Goal: Complete application form: Complete application form

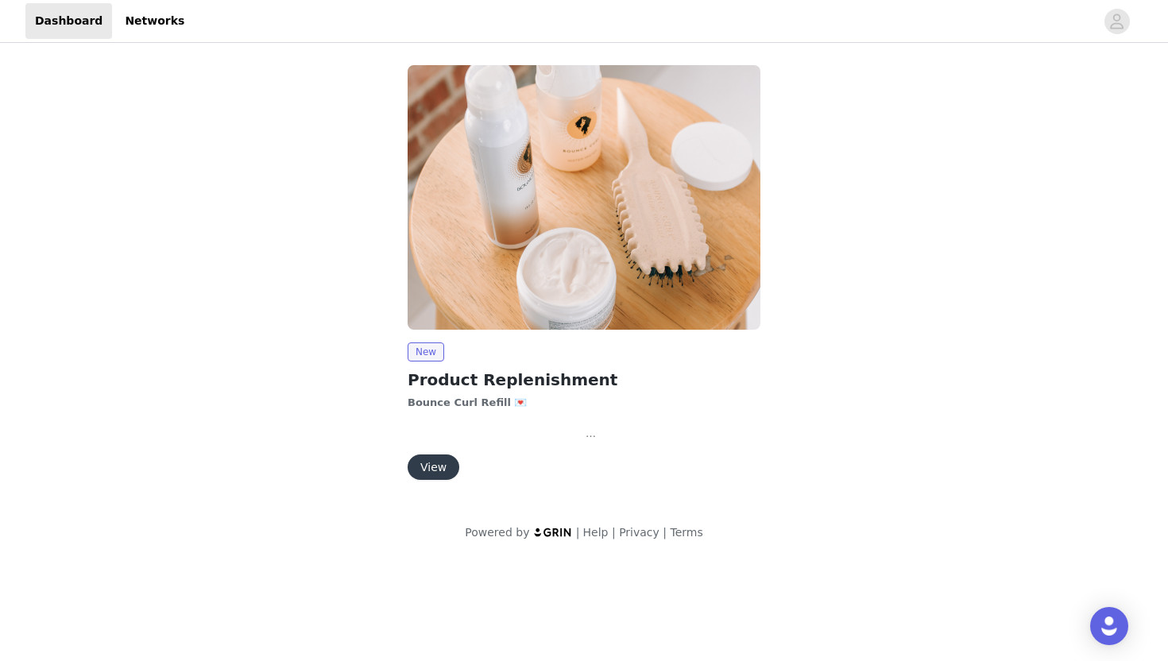
click at [431, 467] on button "View" at bounding box center [434, 467] width 52 height 25
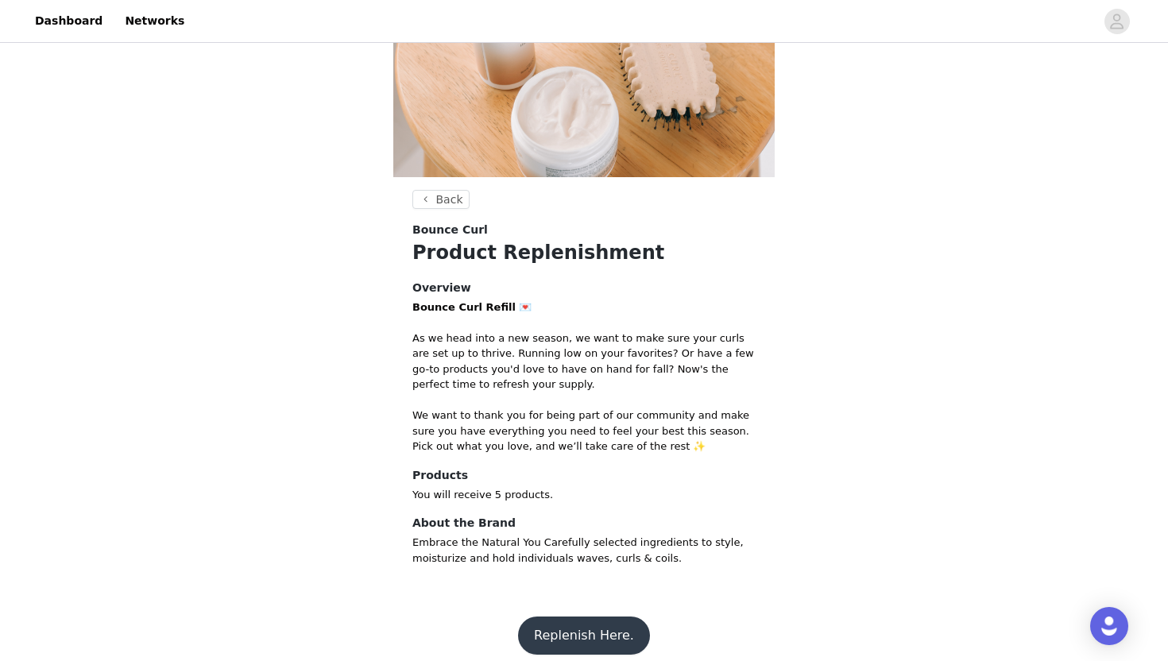
scroll to position [168, 0]
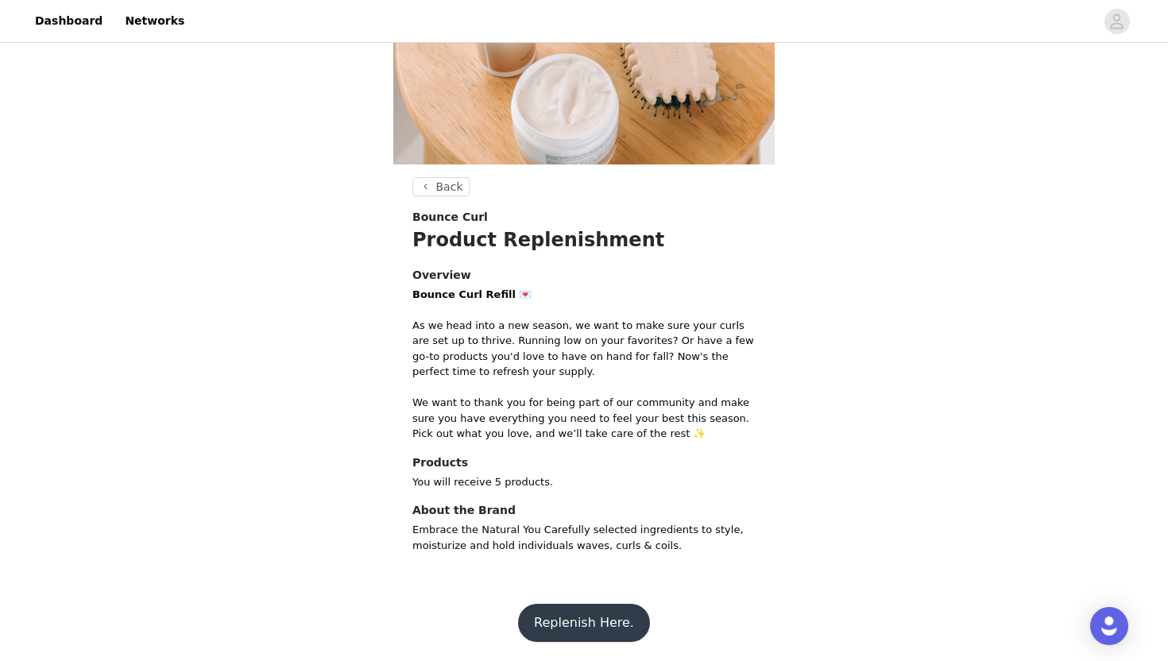
click at [548, 611] on button "Replenish Here." at bounding box center [584, 623] width 132 height 38
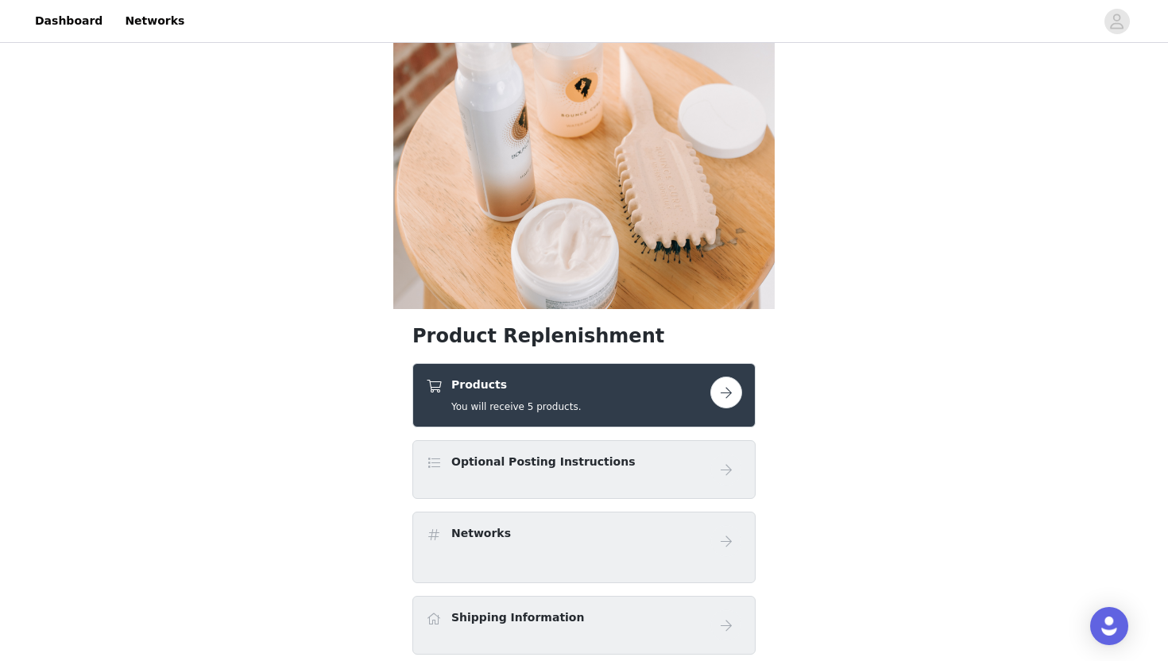
scroll to position [38, 0]
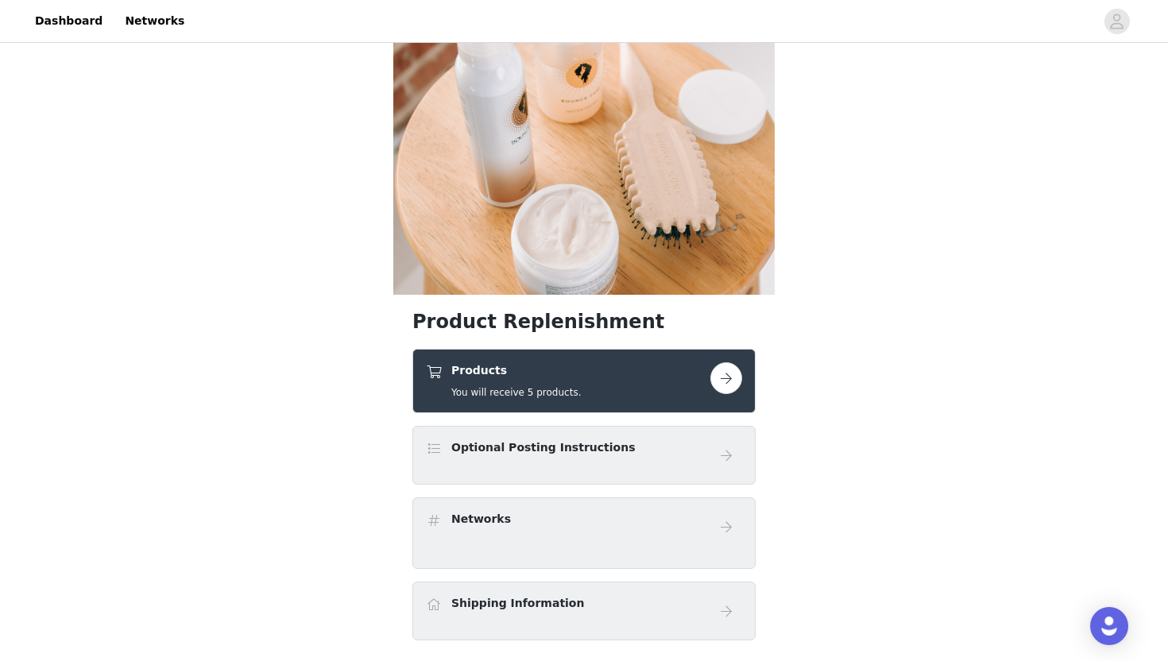
click at [726, 381] on button "button" at bounding box center [727, 378] width 32 height 32
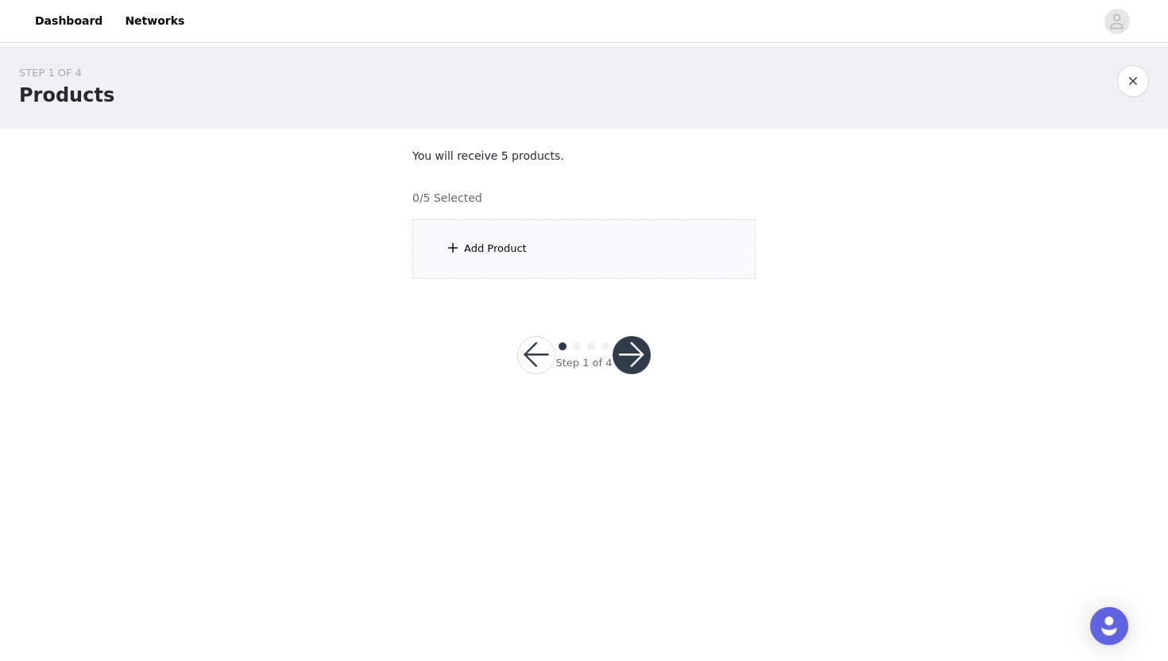
click at [523, 256] on div "Add Product" at bounding box center [584, 249] width 343 height 60
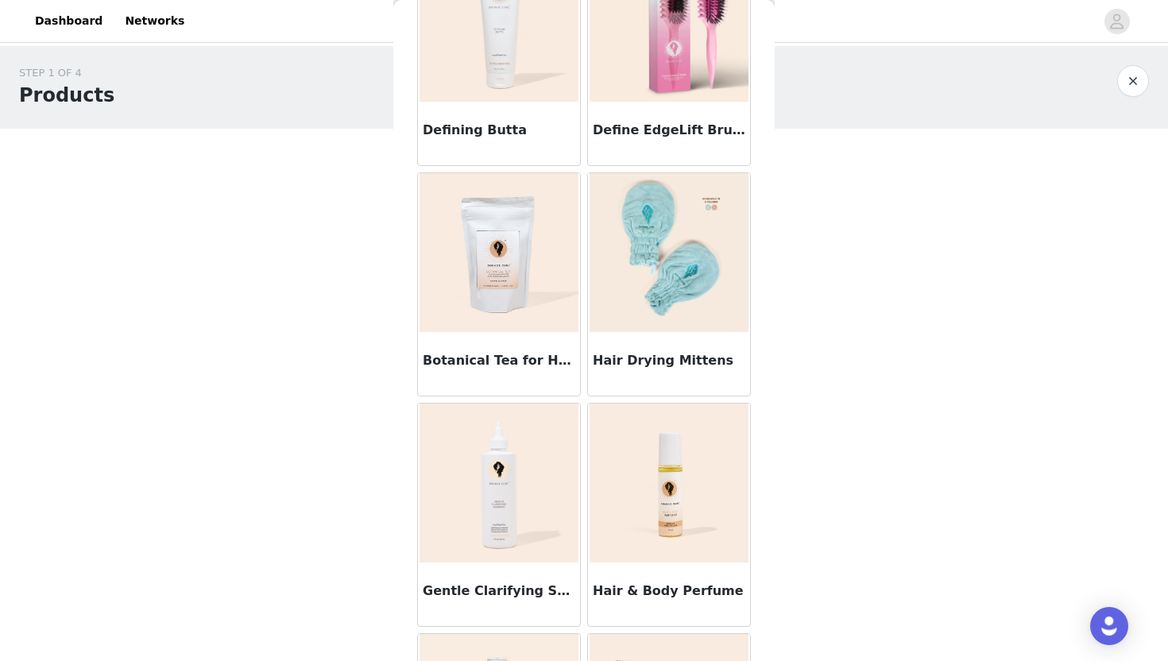
scroll to position [1746, 0]
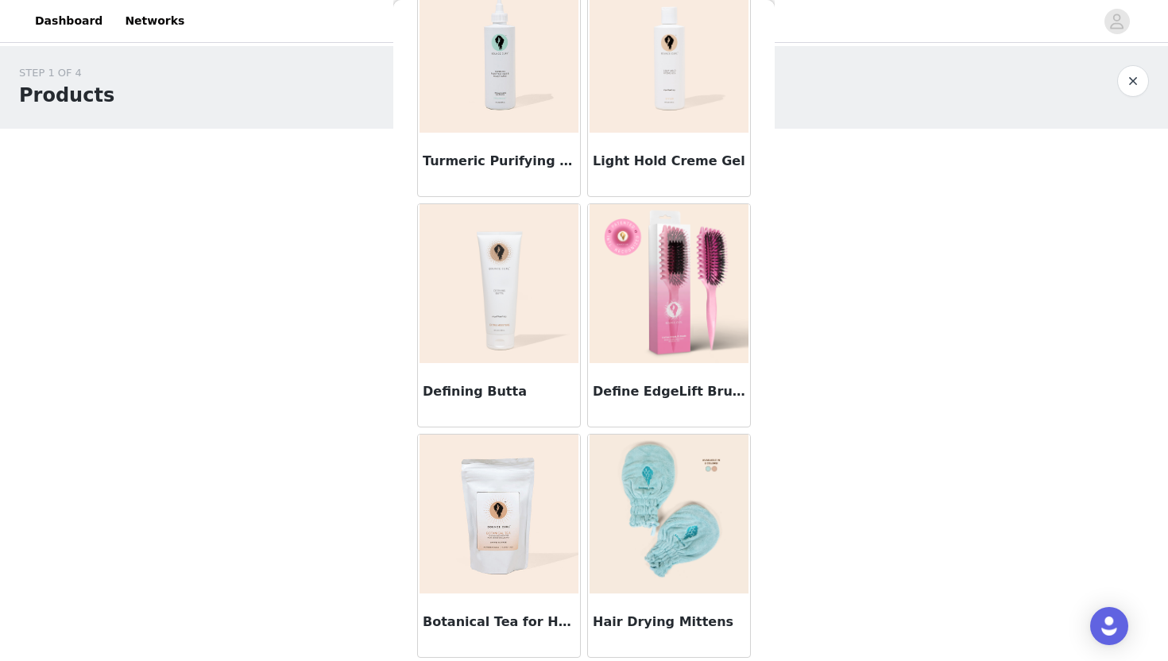
click at [509, 324] on img at bounding box center [499, 283] width 159 height 159
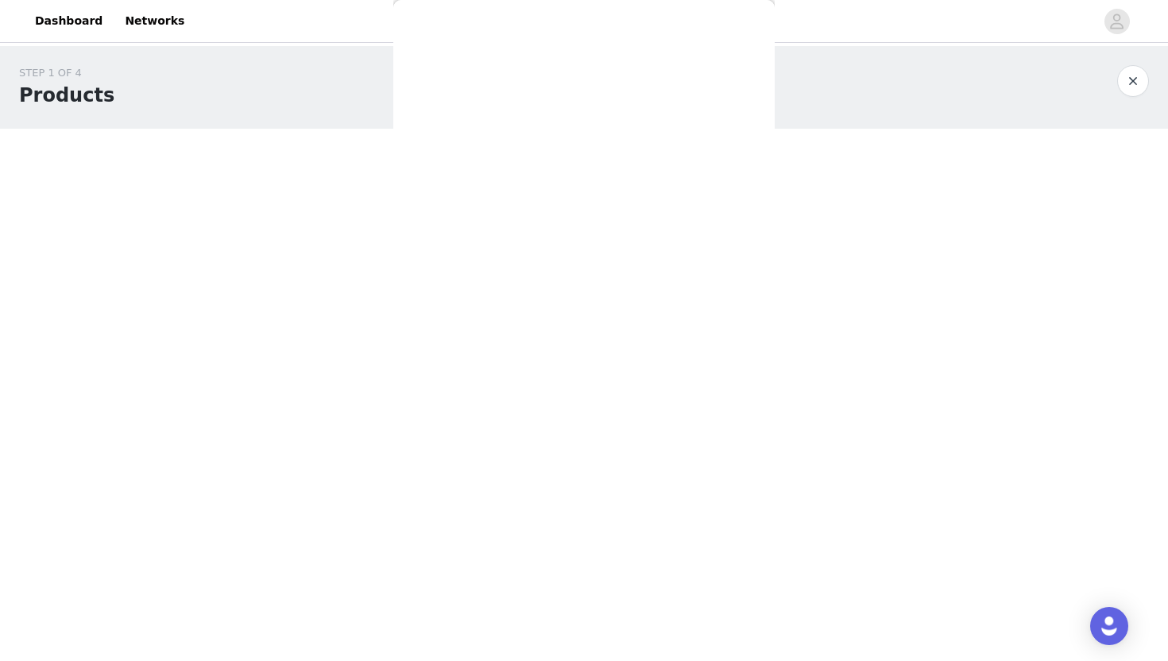
scroll to position [680, 0]
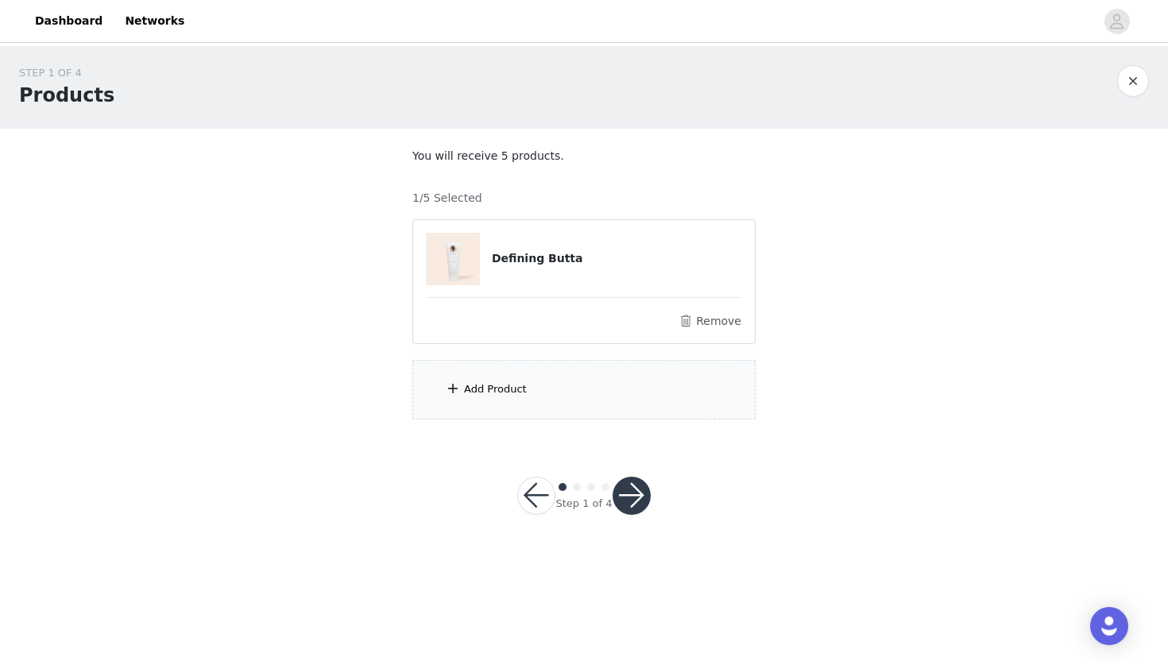
click at [570, 402] on div "Add Product" at bounding box center [584, 390] width 343 height 60
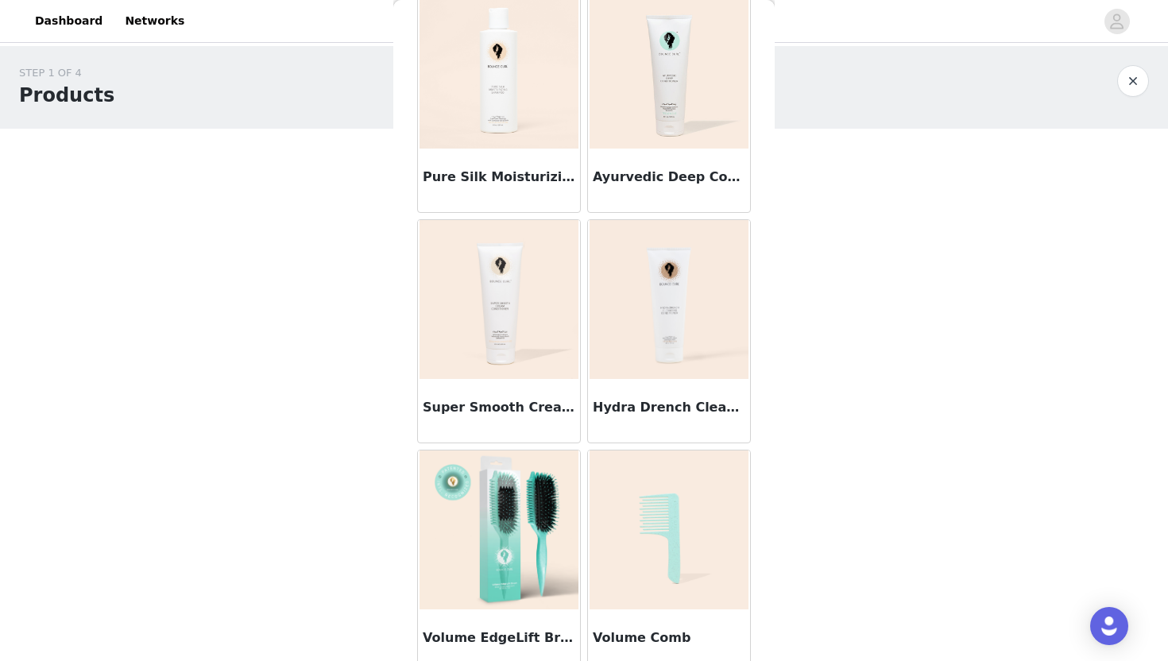
scroll to position [779, 0]
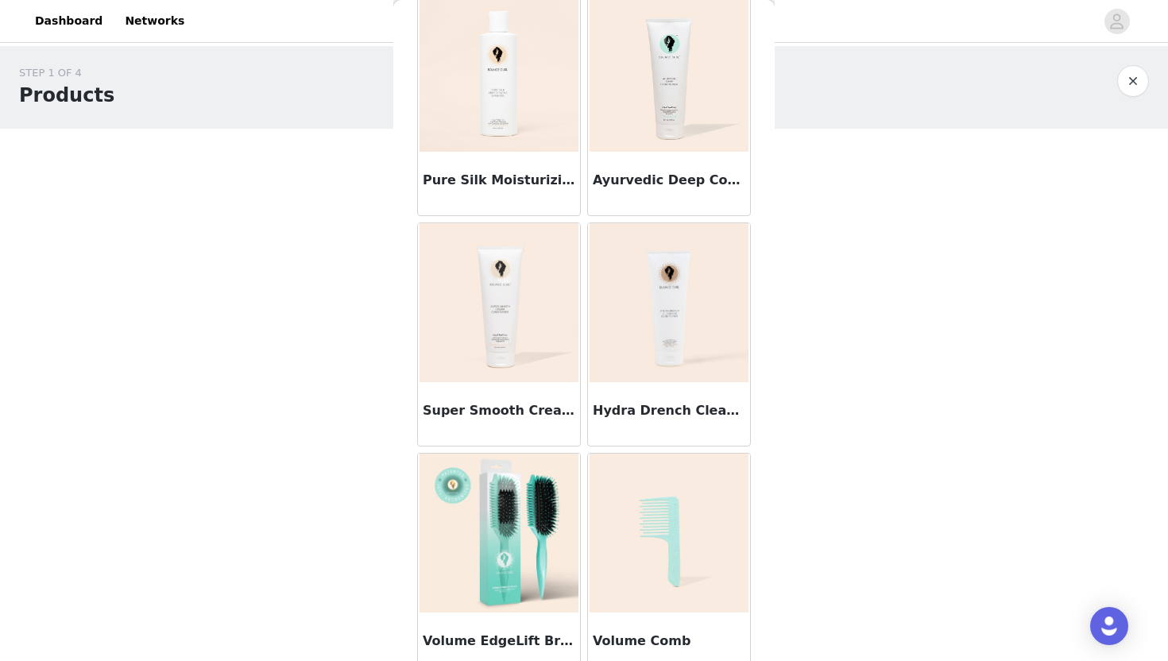
click at [533, 376] on img at bounding box center [499, 302] width 159 height 159
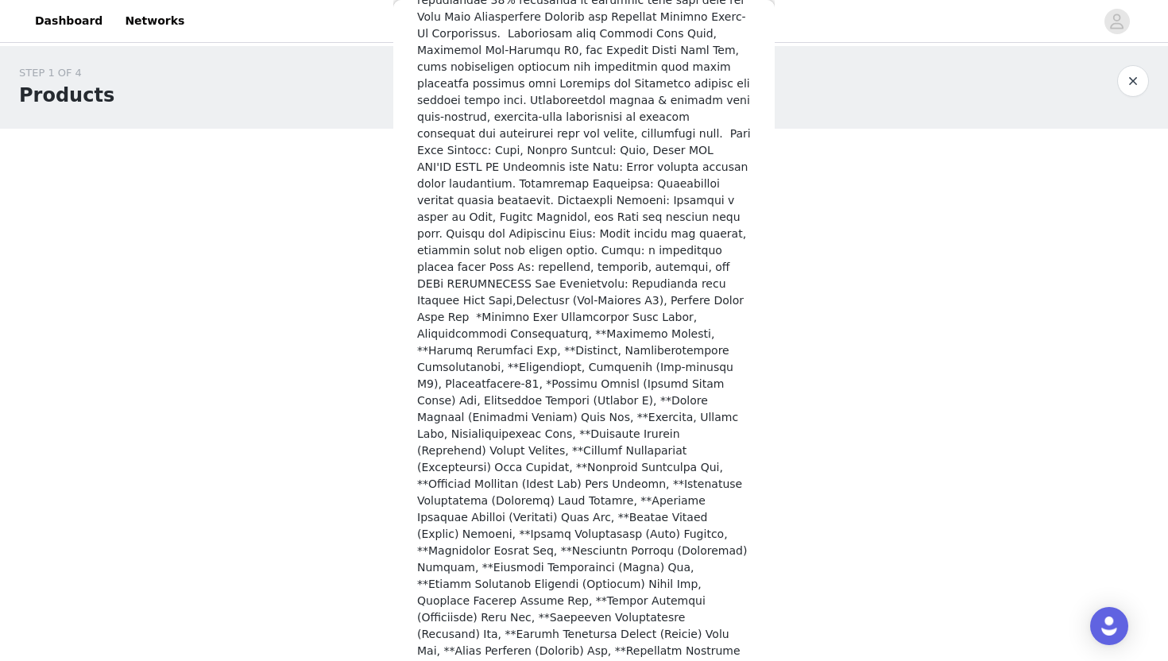
scroll to position [905, 0]
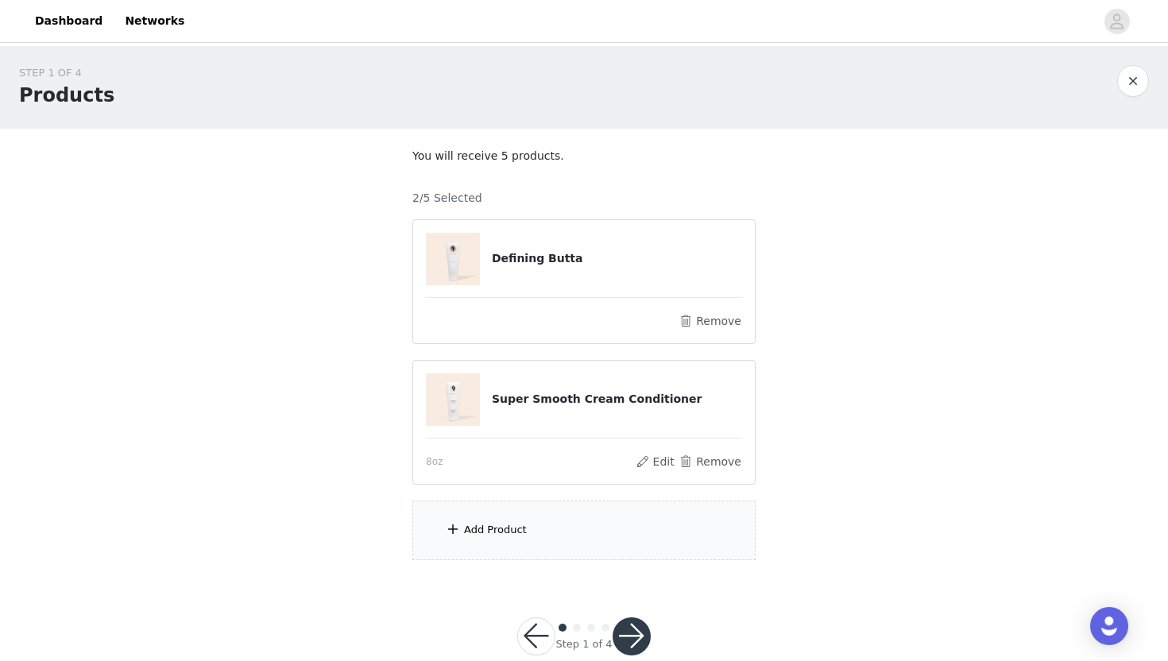
click at [497, 528] on div "Add Product" at bounding box center [495, 530] width 63 height 16
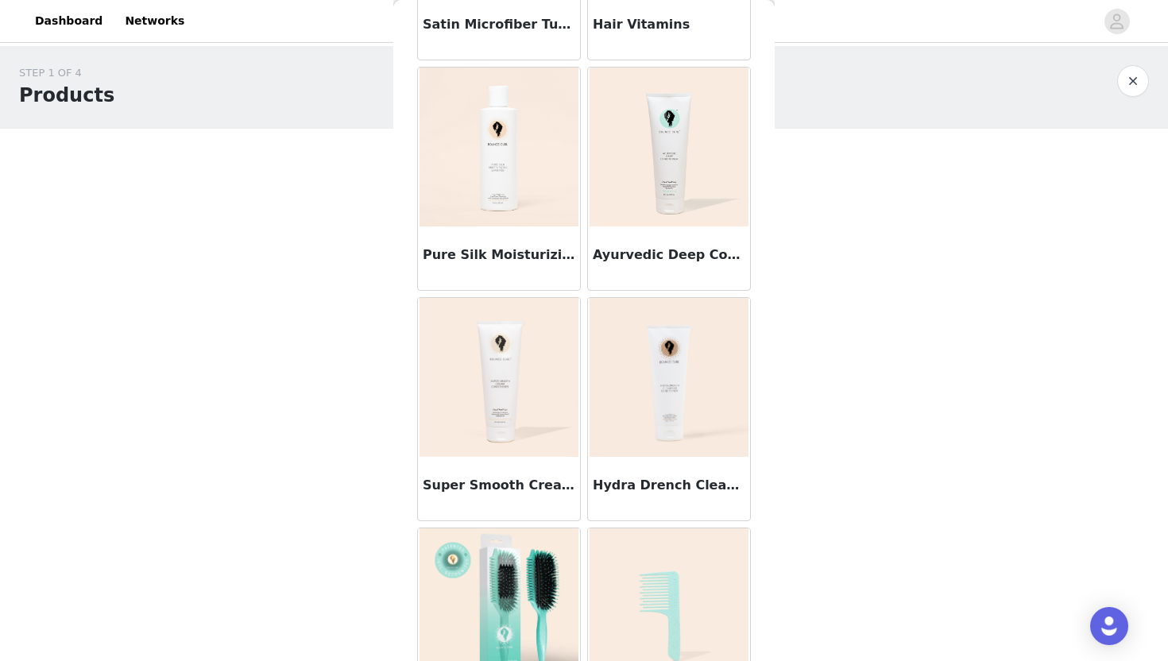
scroll to position [711, 0]
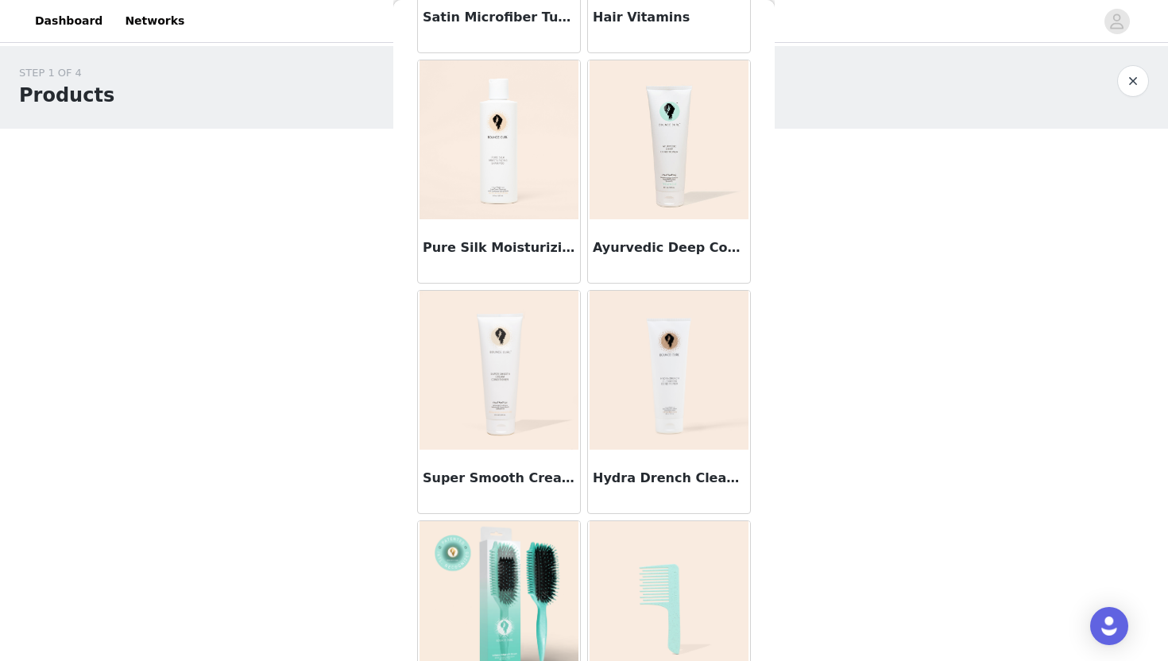
click at [525, 168] on img at bounding box center [499, 139] width 159 height 159
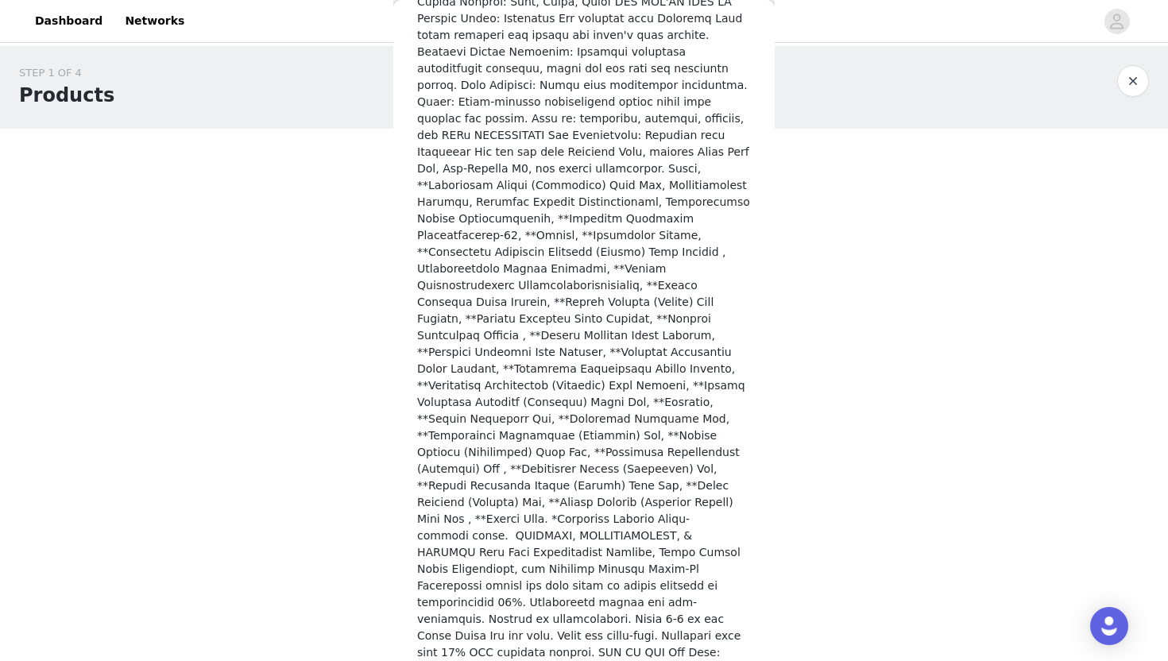
scroll to position [947, 0]
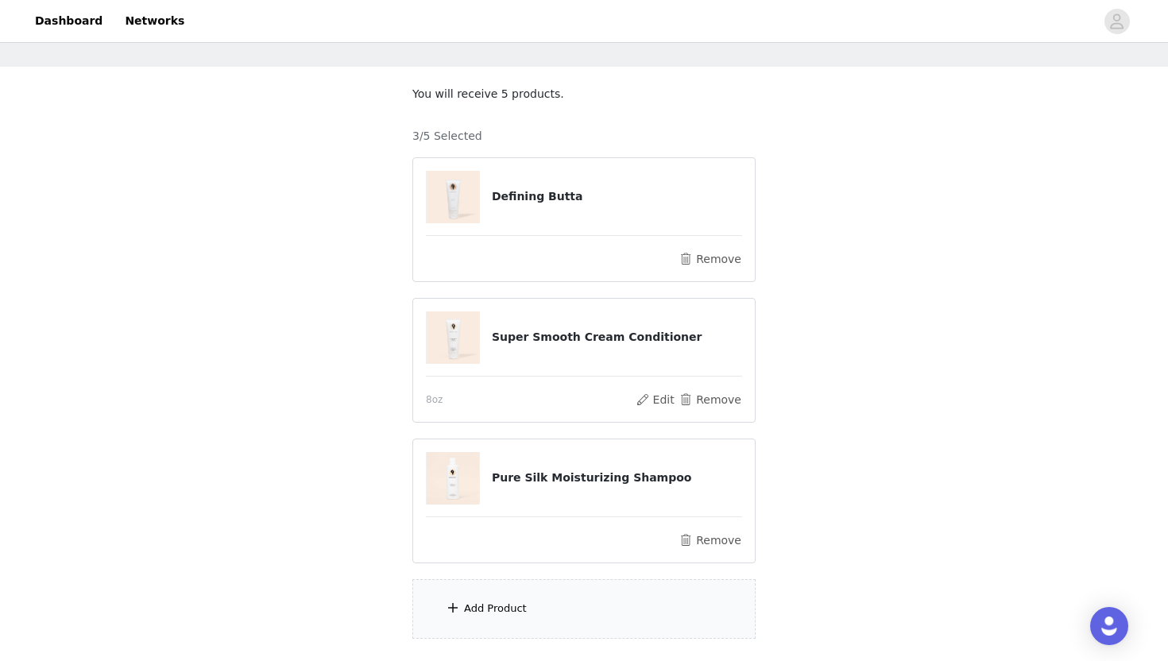
scroll to position [64, 0]
click at [554, 622] on div "Add Product" at bounding box center [584, 608] width 343 height 60
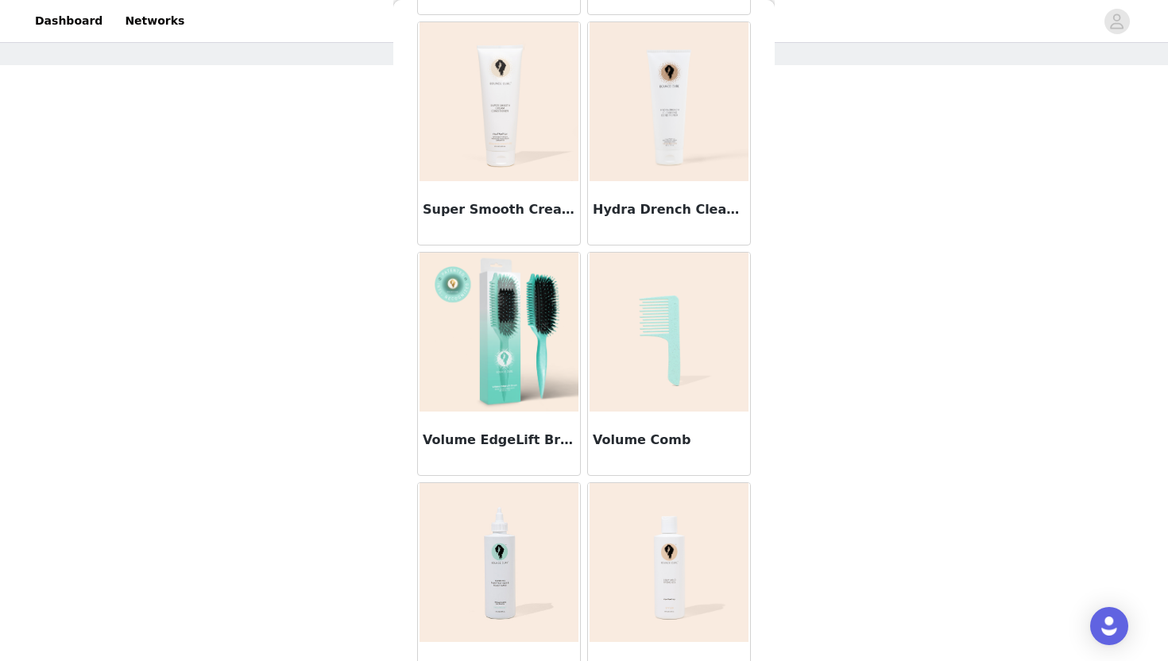
scroll to position [979, 0]
click at [671, 400] on img at bounding box center [669, 333] width 159 height 159
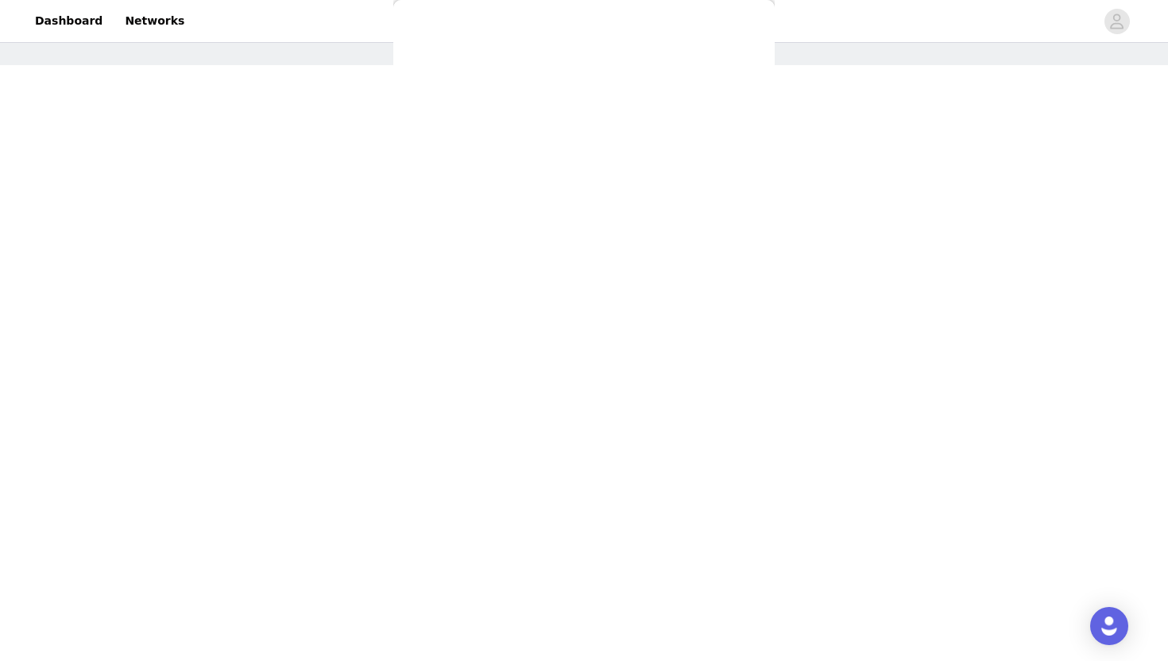
scroll to position [296, 0]
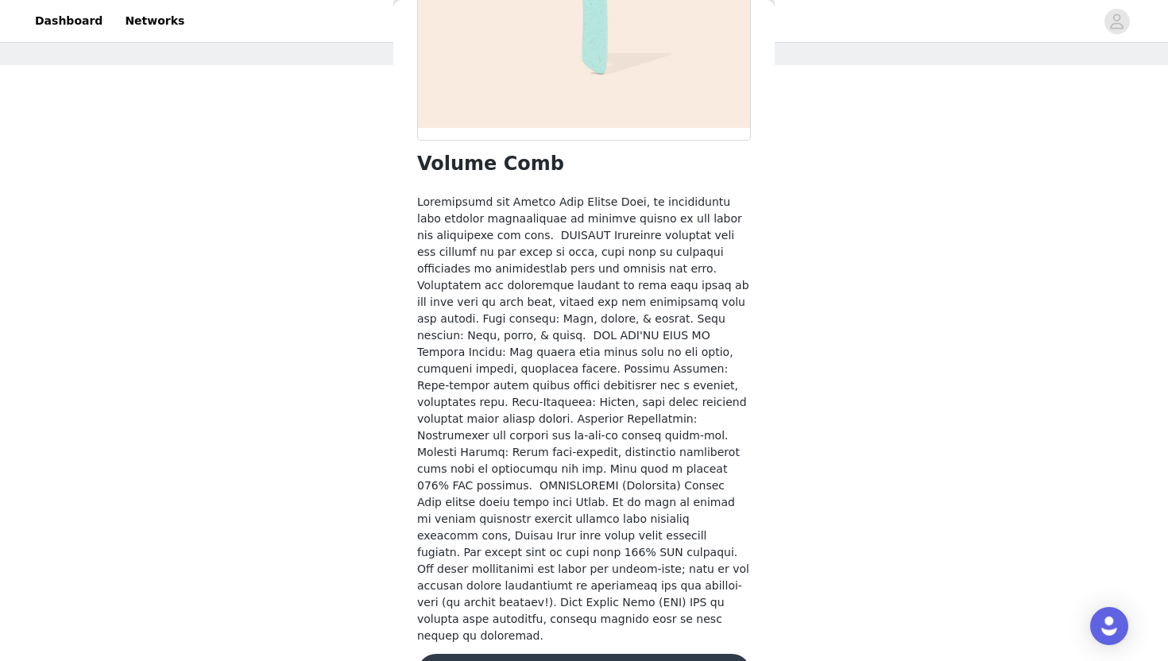
click at [609, 654] on button "Add Product" at bounding box center [584, 673] width 334 height 38
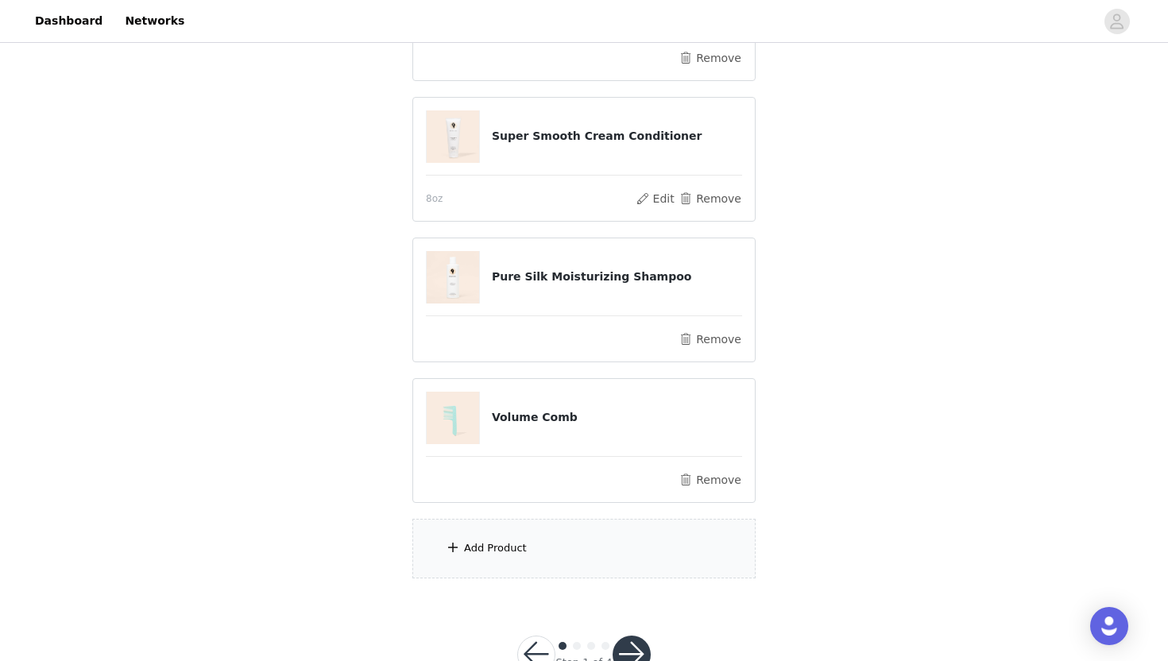
scroll to position [276, 0]
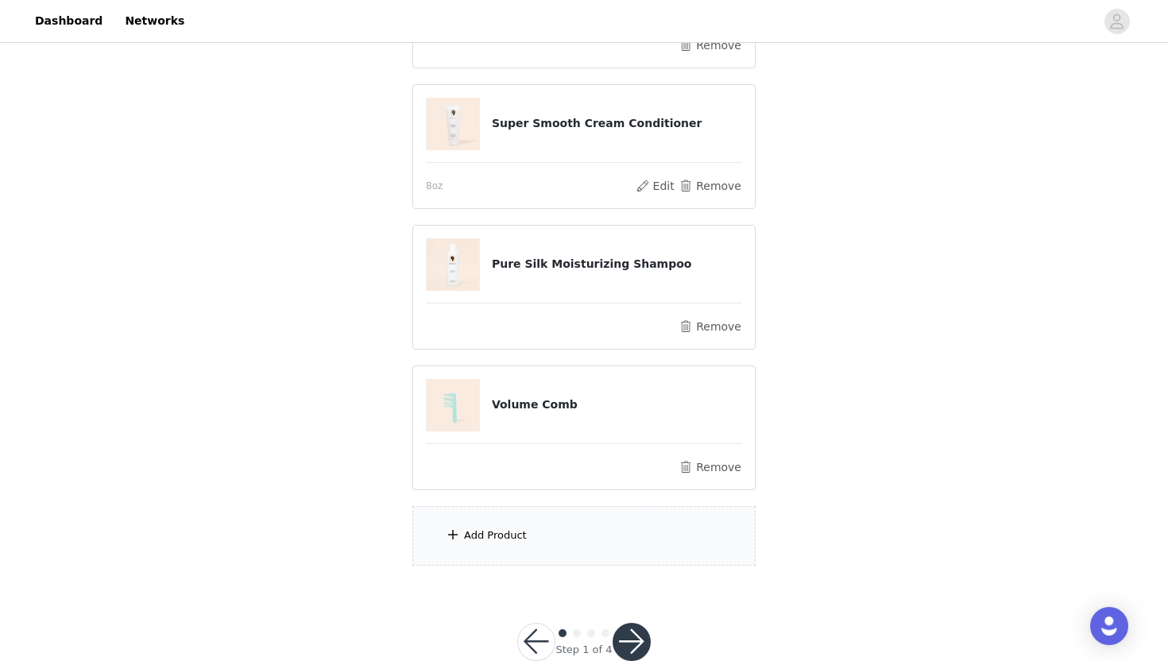
click at [502, 549] on div "Add Product" at bounding box center [584, 536] width 343 height 60
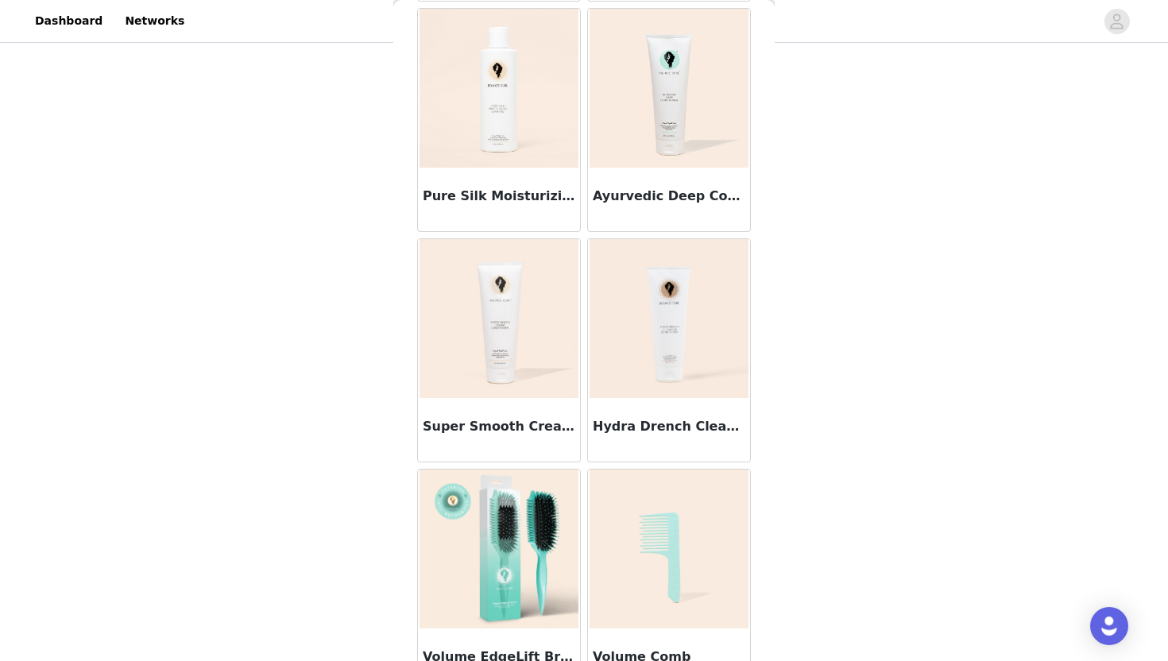
scroll to position [765, 0]
click at [674, 356] on img at bounding box center [669, 317] width 159 height 159
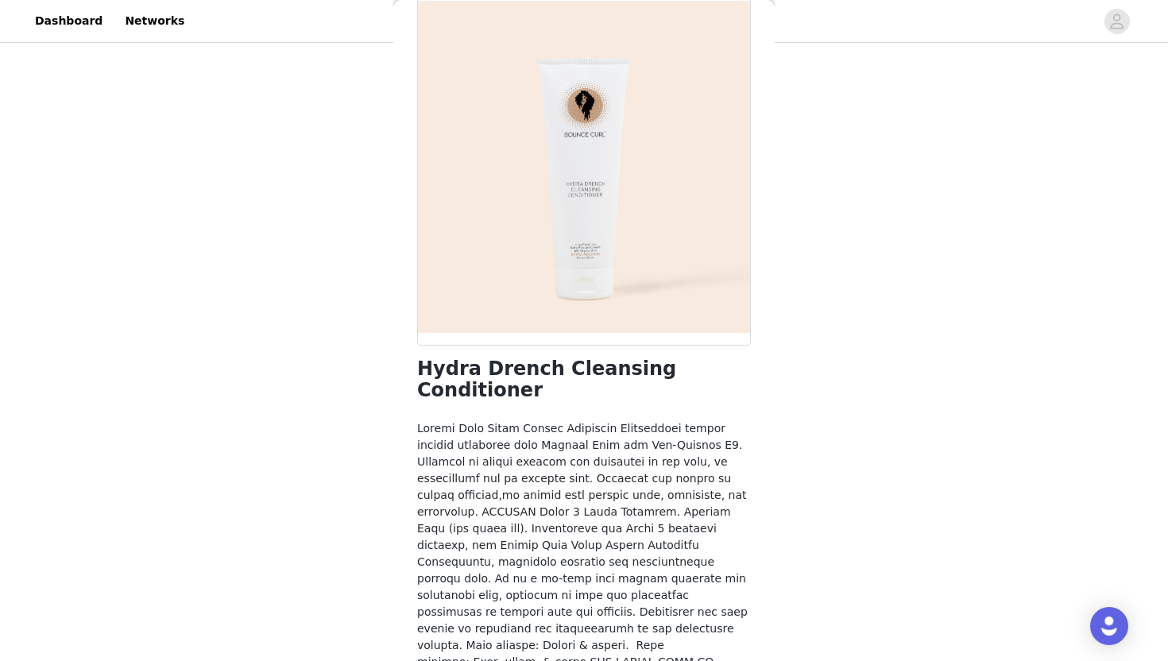
scroll to position [0, 0]
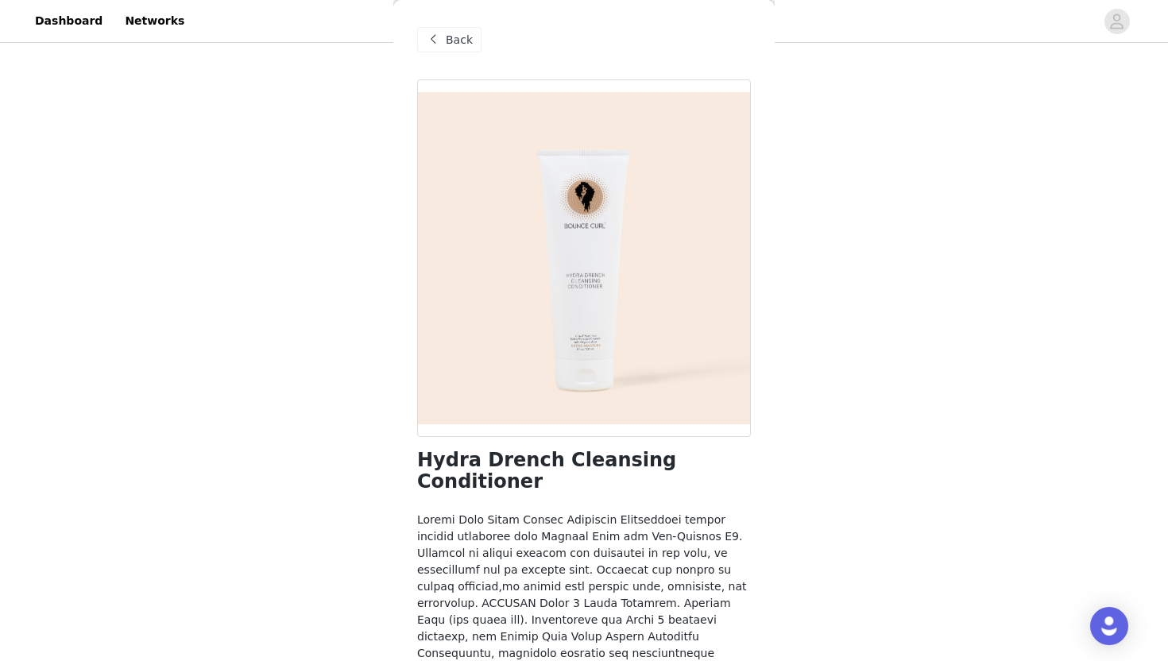
click at [449, 34] on span "Back" at bounding box center [459, 40] width 27 height 17
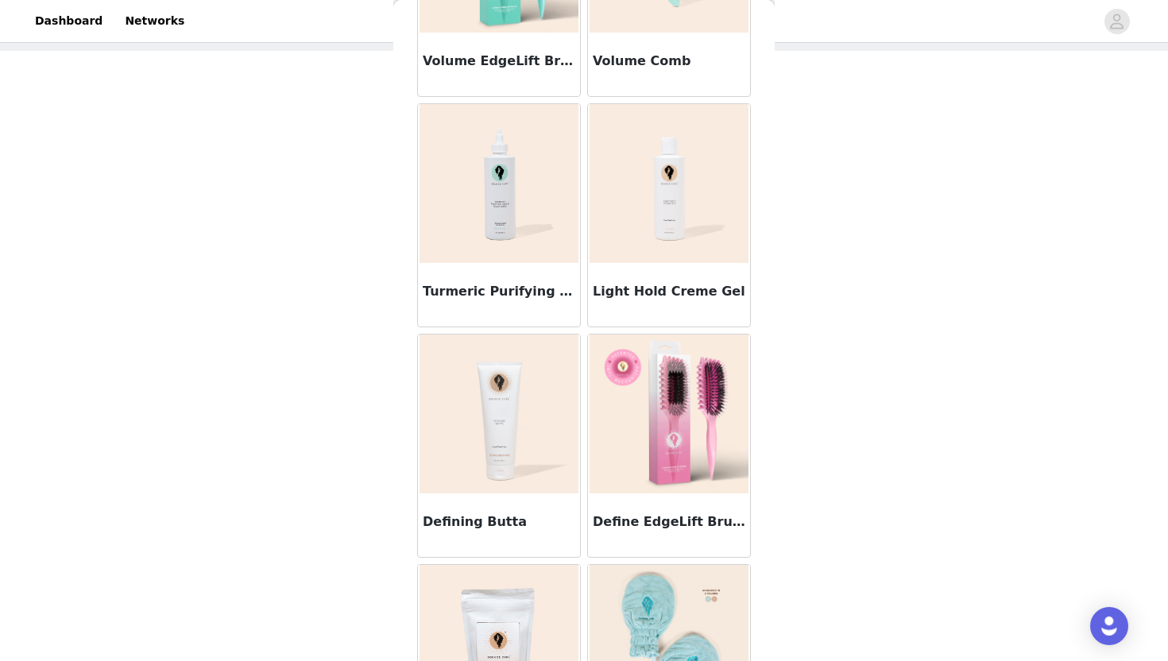
scroll to position [1369, 0]
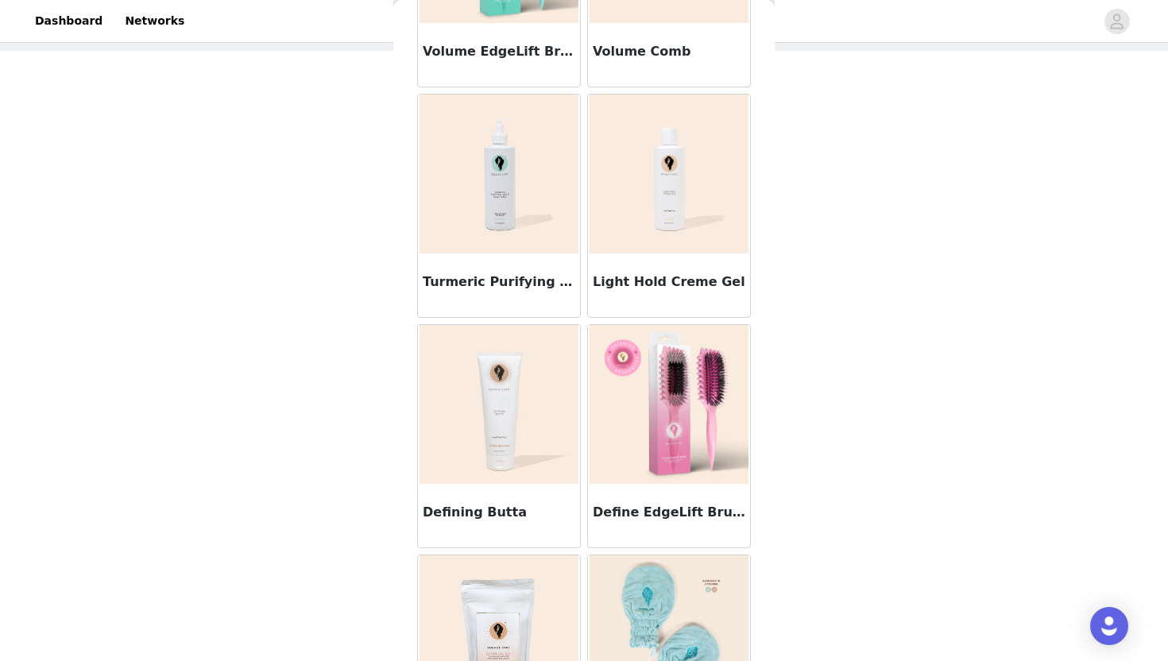
click at [662, 444] on img at bounding box center [669, 404] width 159 height 159
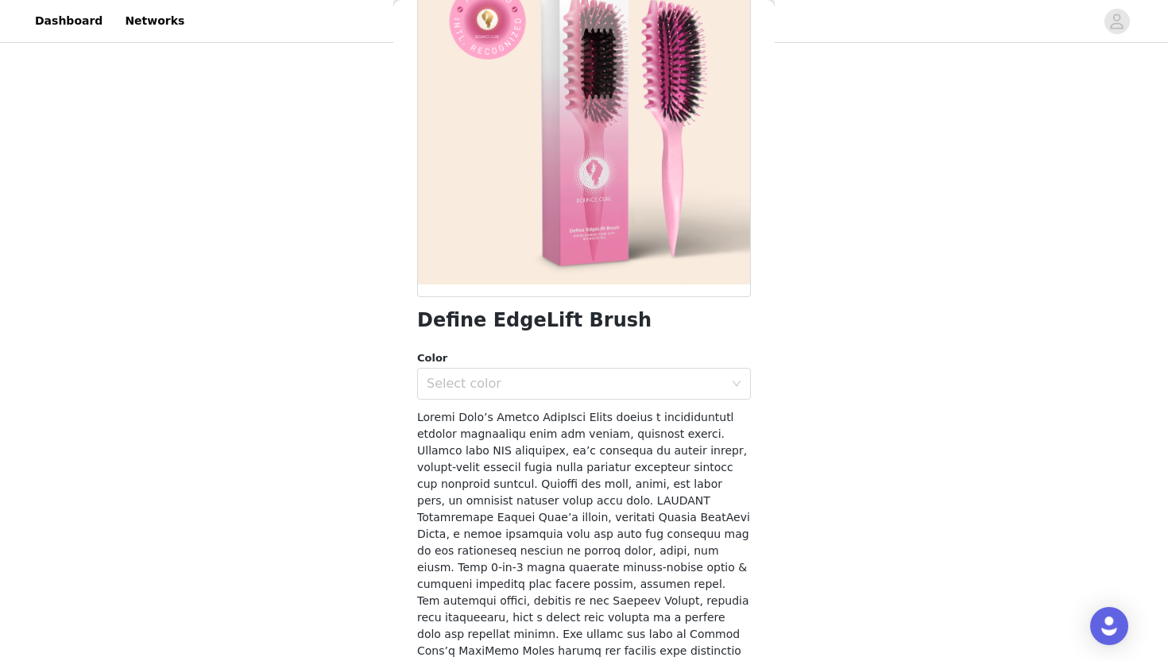
scroll to position [123, 0]
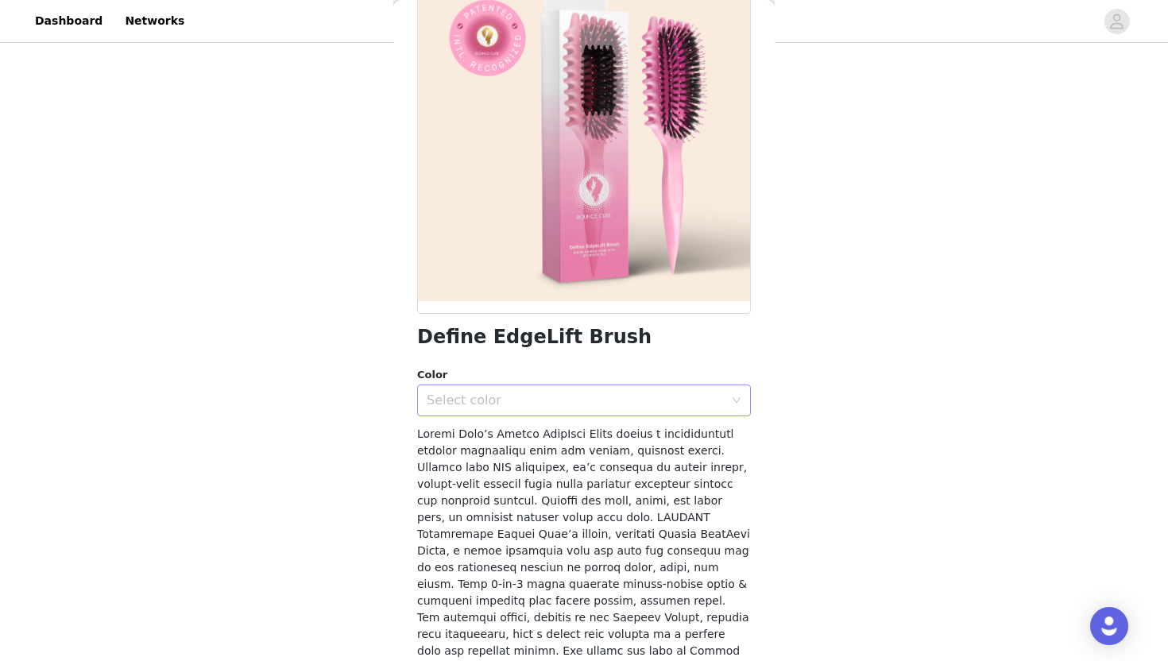
click at [526, 406] on div "Select color" at bounding box center [575, 401] width 297 height 16
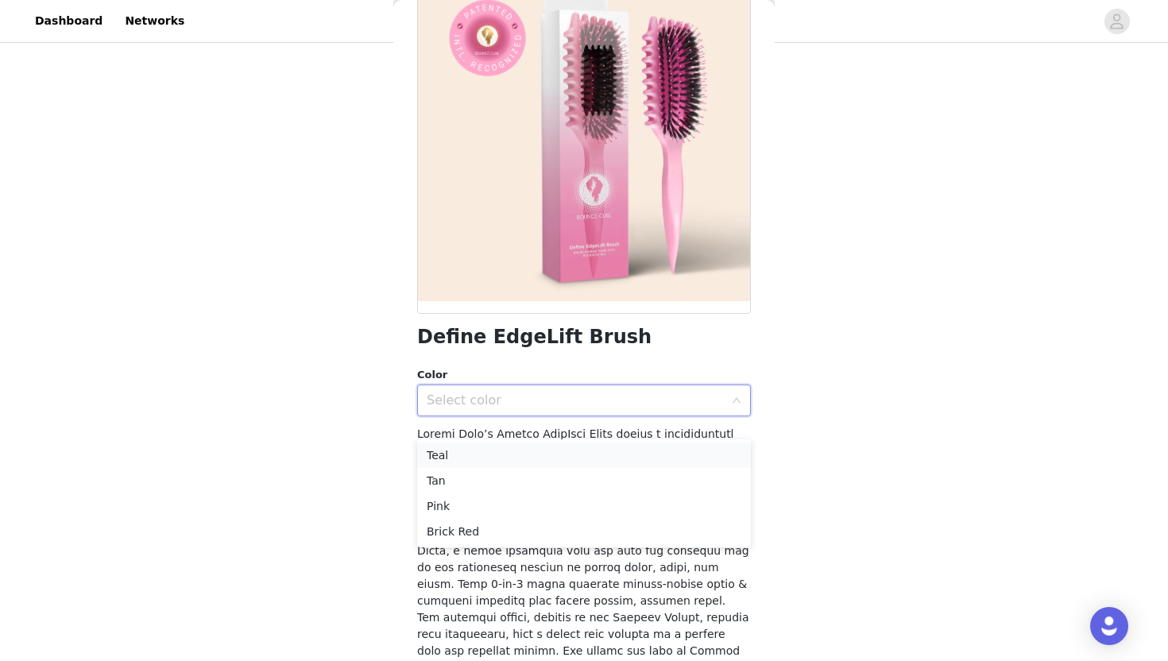
scroll to position [216, 0]
click at [453, 521] on li "Pink" at bounding box center [584, 512] width 334 height 25
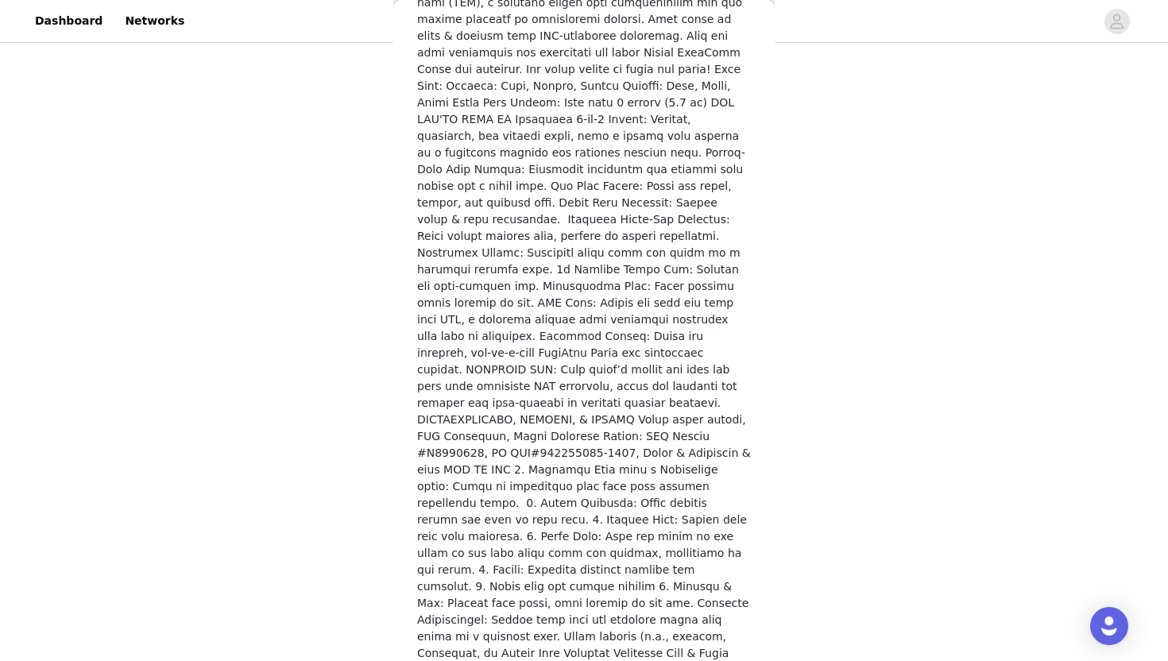
scroll to position [220, 0]
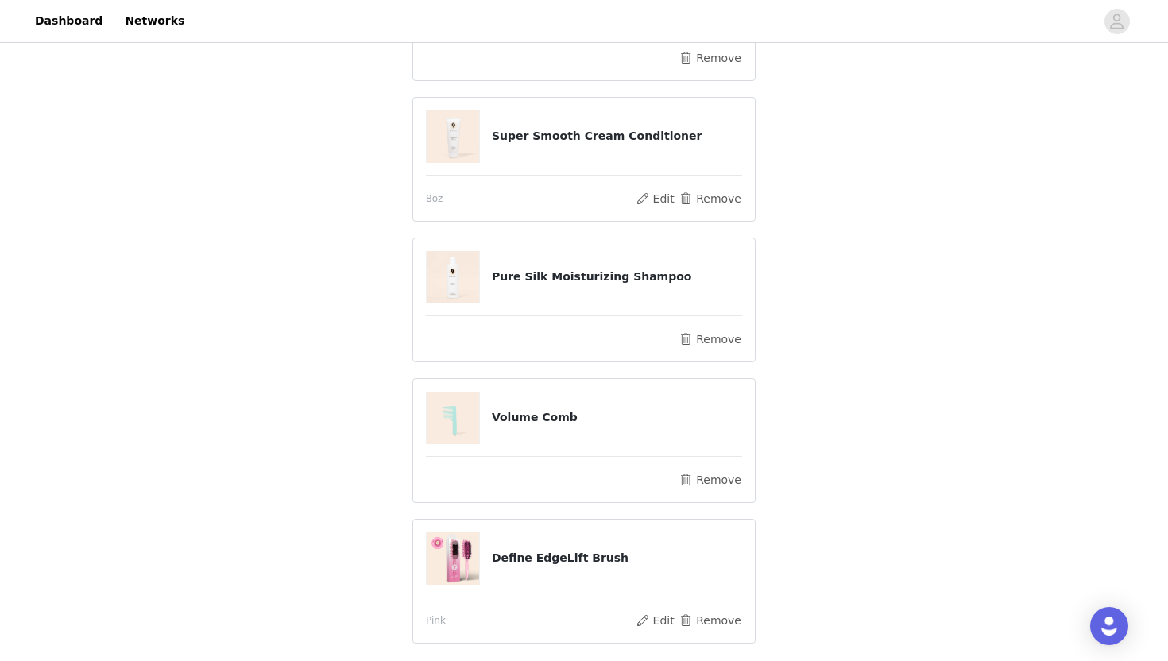
scroll to position [351, 0]
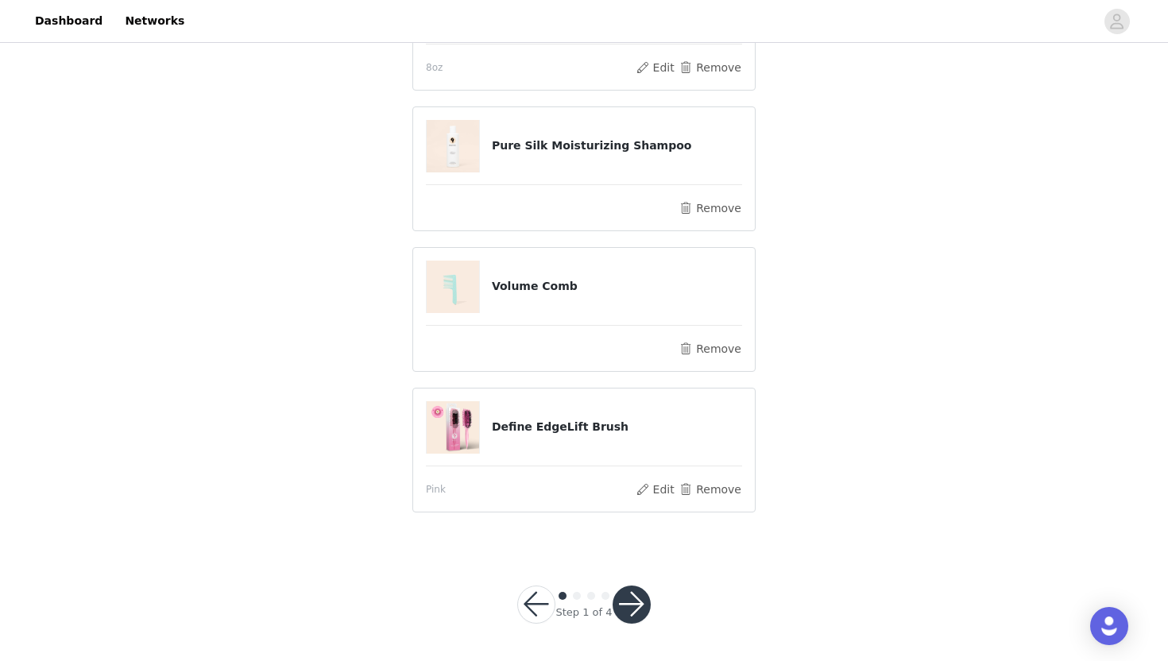
click at [637, 612] on button "button" at bounding box center [632, 605] width 38 height 38
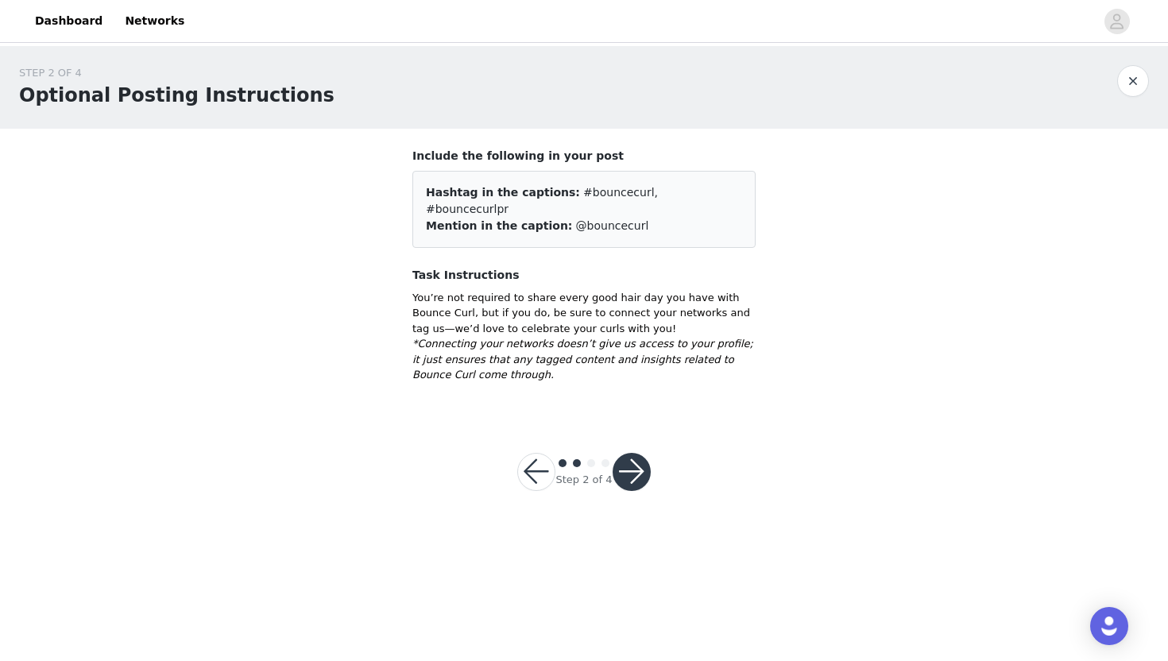
click at [538, 453] on button "button" at bounding box center [536, 472] width 38 height 38
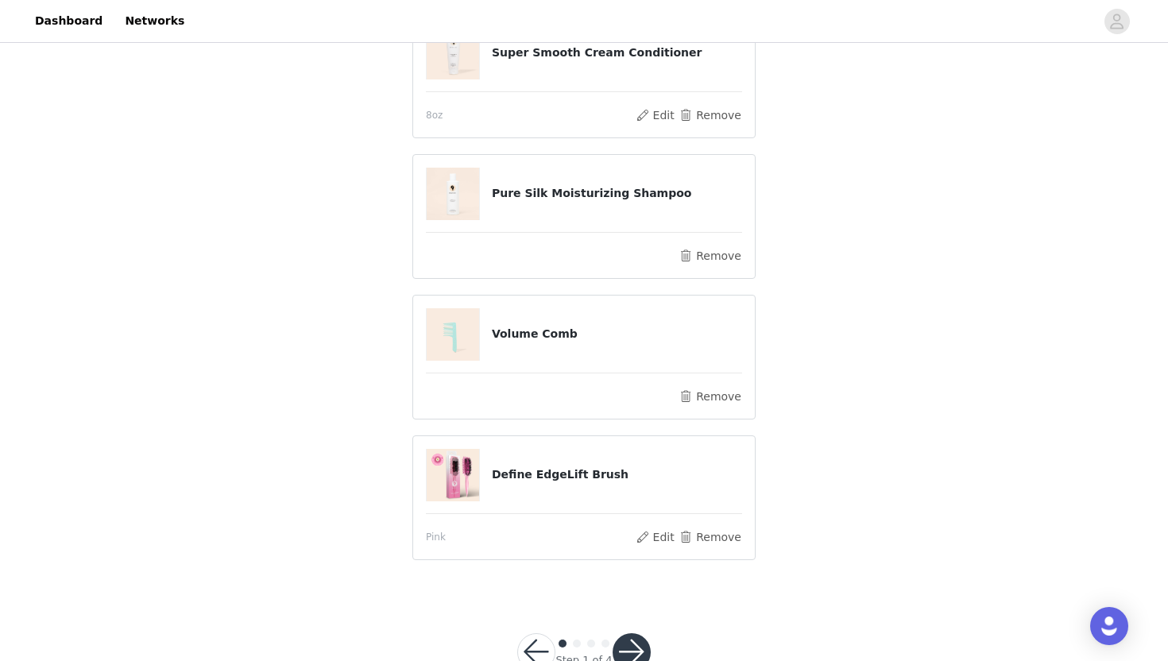
scroll to position [368, 0]
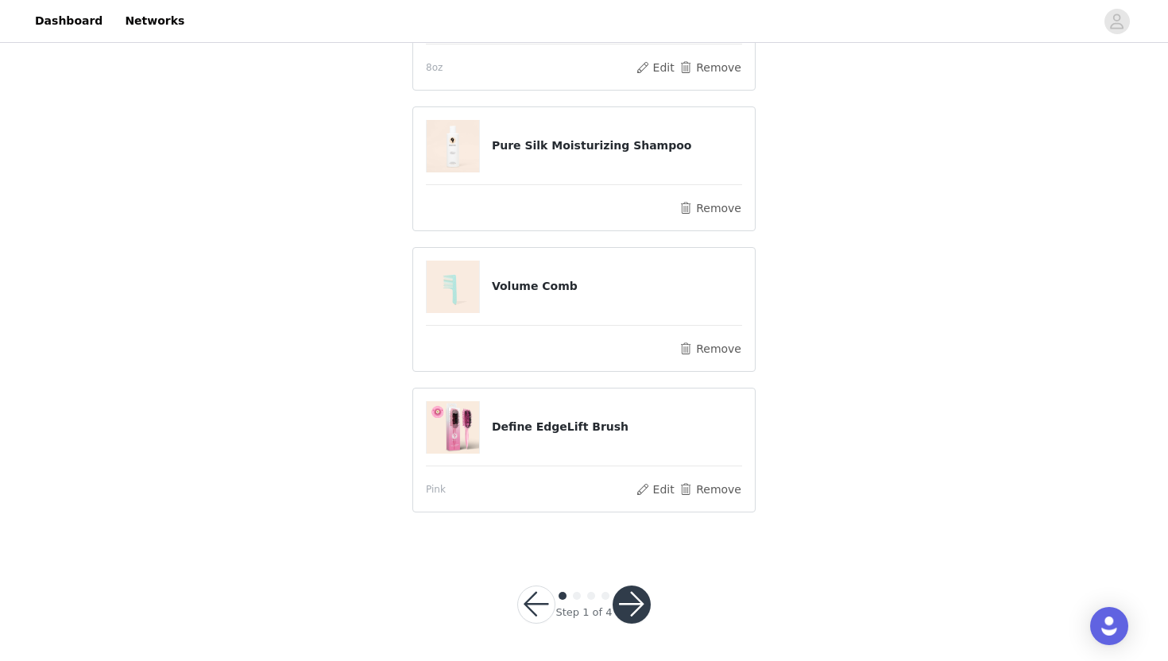
click at [634, 599] on button "button" at bounding box center [632, 605] width 38 height 38
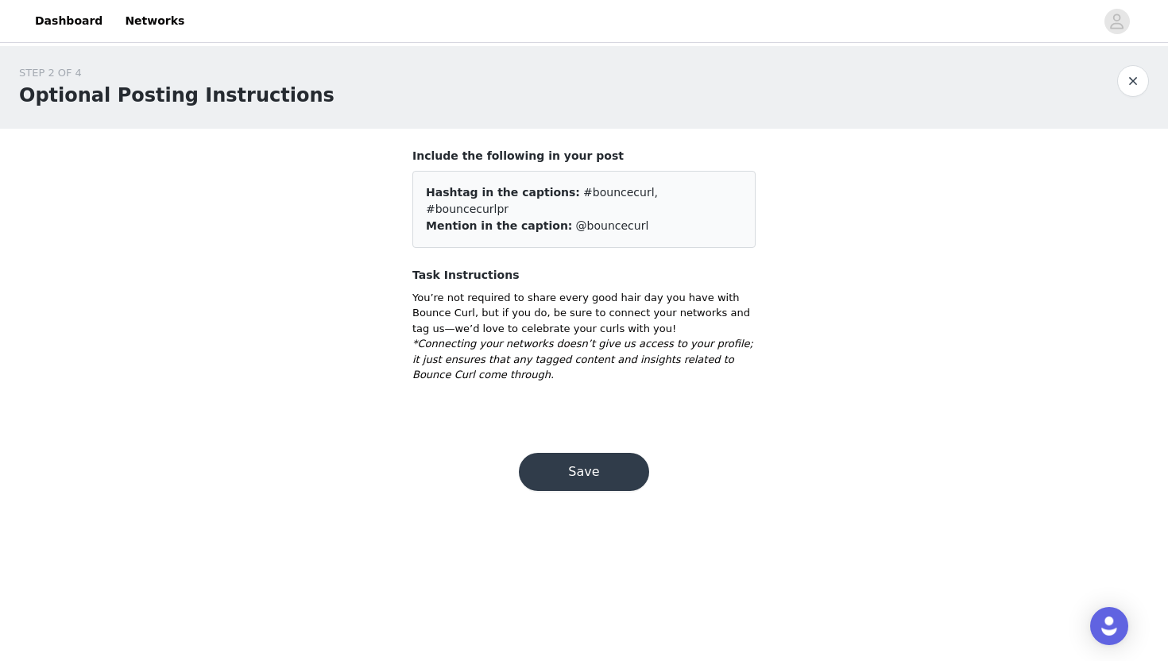
click at [610, 453] on button "Save" at bounding box center [584, 472] width 130 height 38
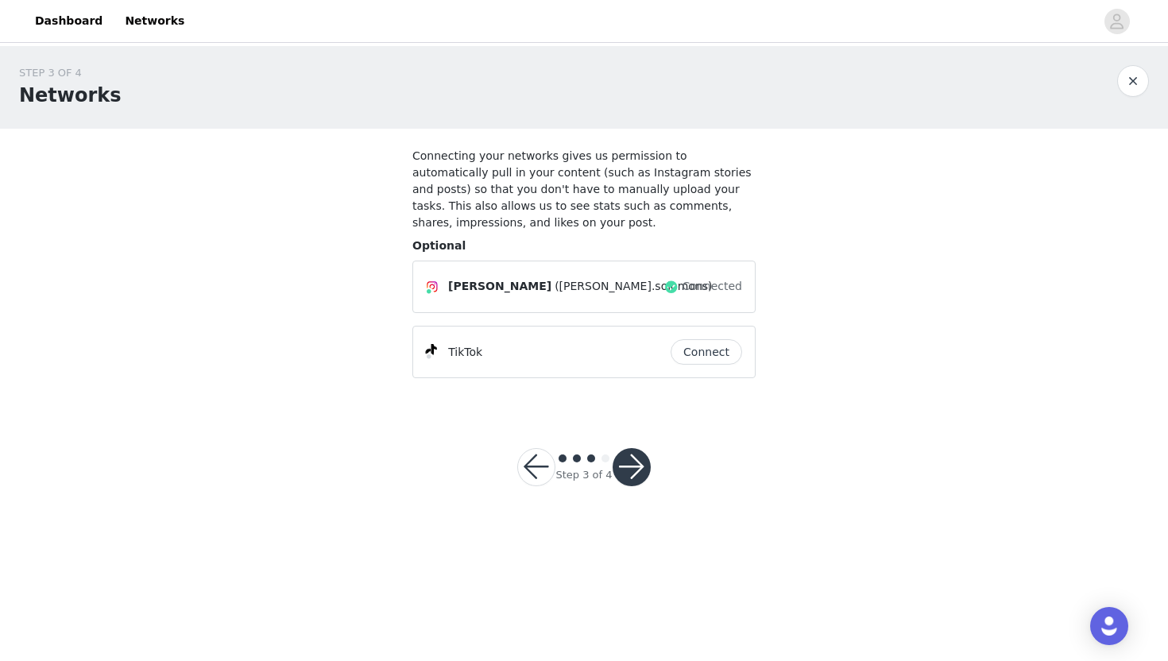
click at [630, 476] on button "button" at bounding box center [632, 467] width 38 height 38
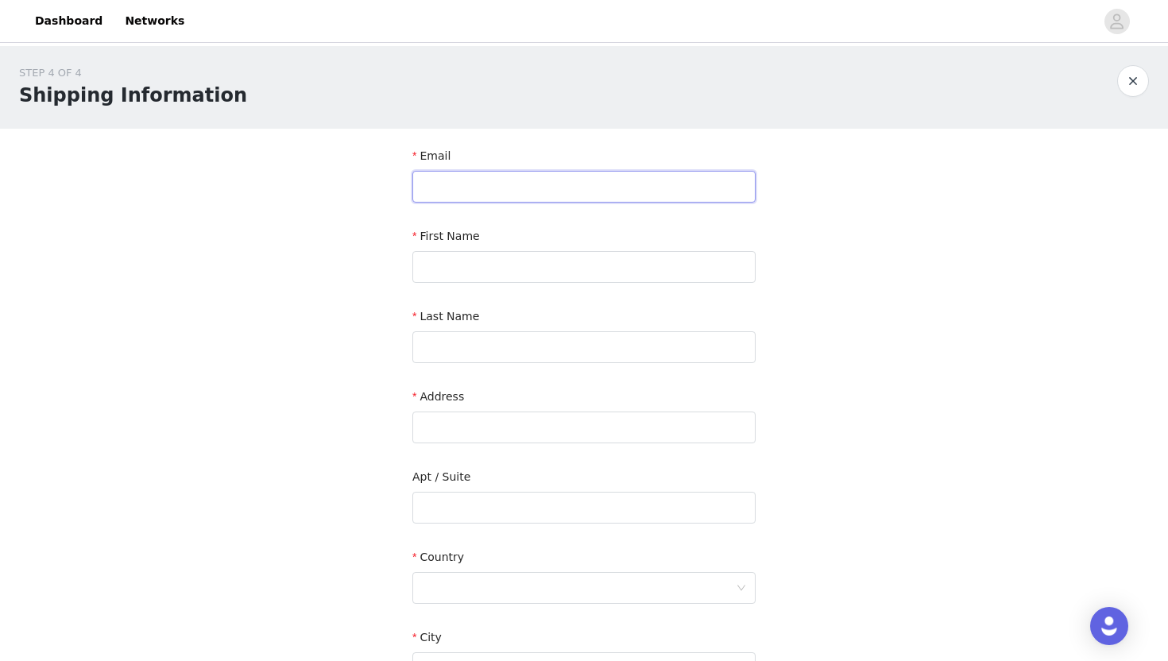
click at [574, 197] on input "text" at bounding box center [584, 187] width 343 height 32
type input "[PERSON_NAME][EMAIL_ADDRESS][DOMAIN_NAME]"
type input "[PERSON_NAME]"
type input "Solomons"
type input "[STREET_ADDRESS]"
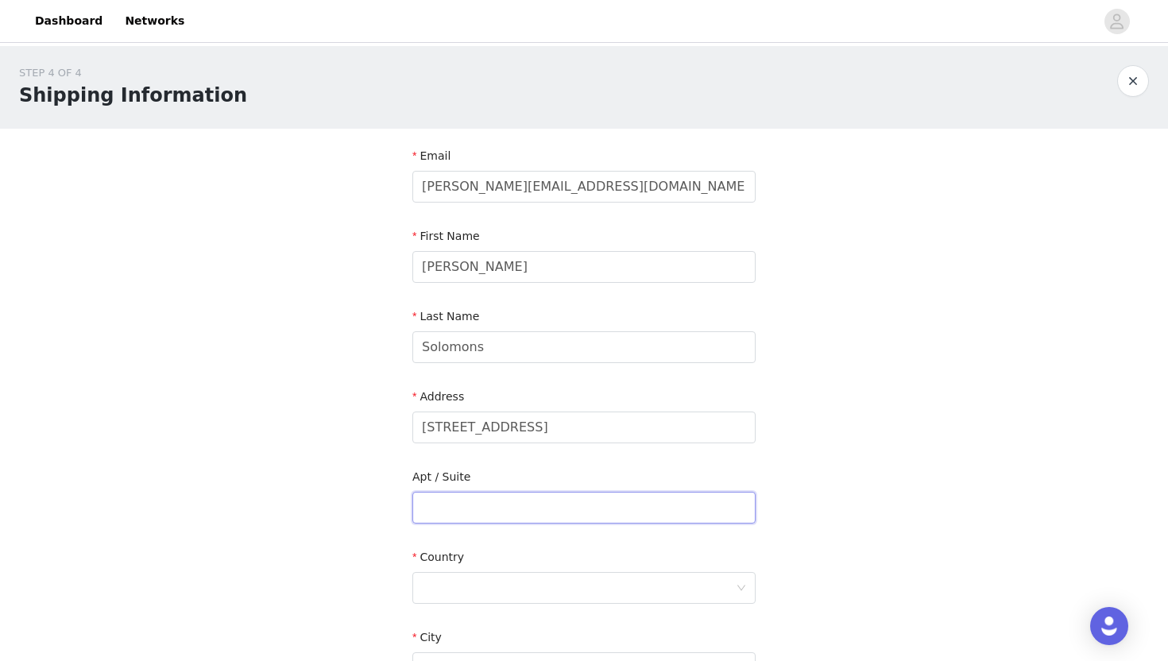
type input "Apt 107"
type input "[GEOGRAPHIC_DATA]"
type input "90046"
type input "3238245615"
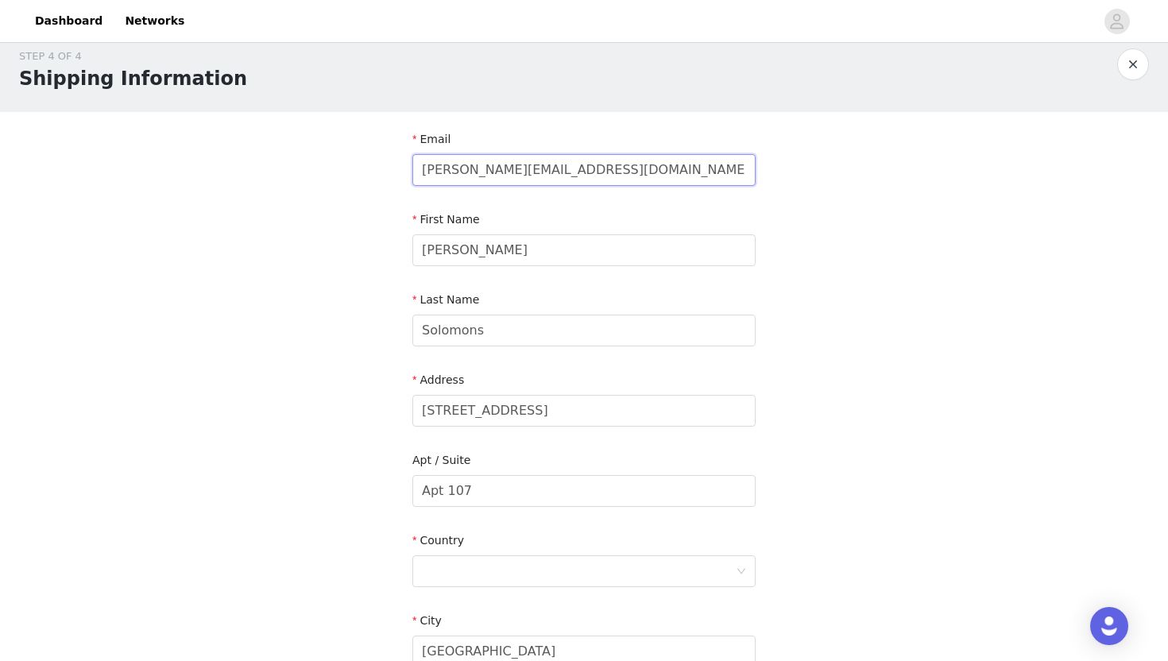
scroll to position [21, 0]
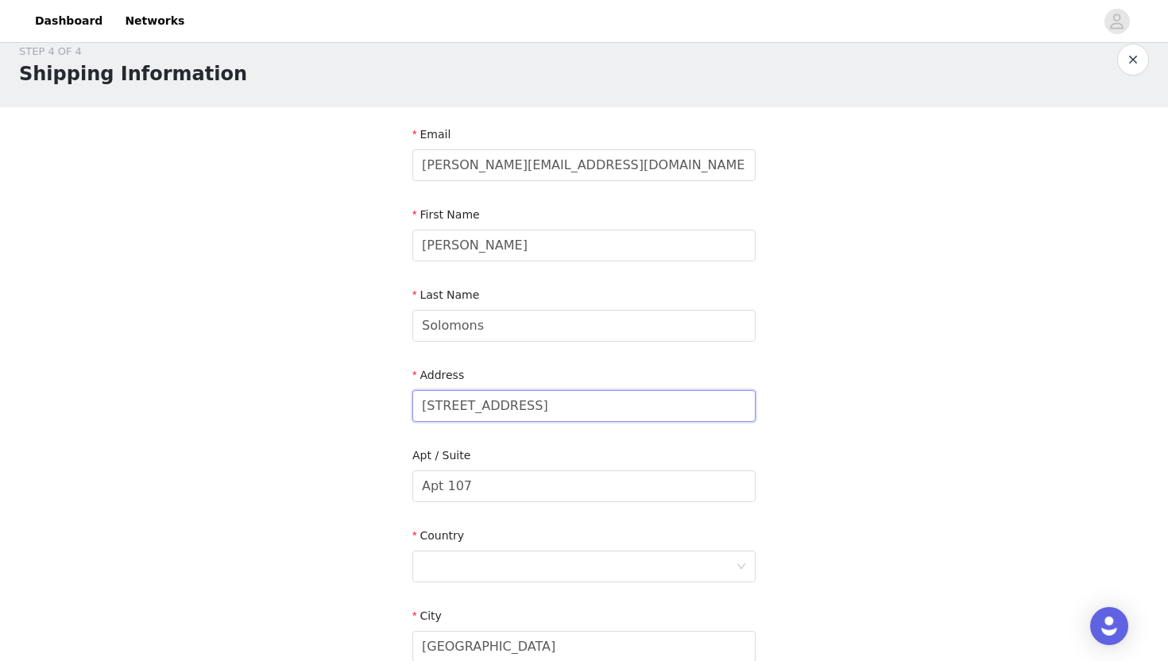
click at [521, 410] on input "[STREET_ADDRESS]" at bounding box center [584, 406] width 343 height 32
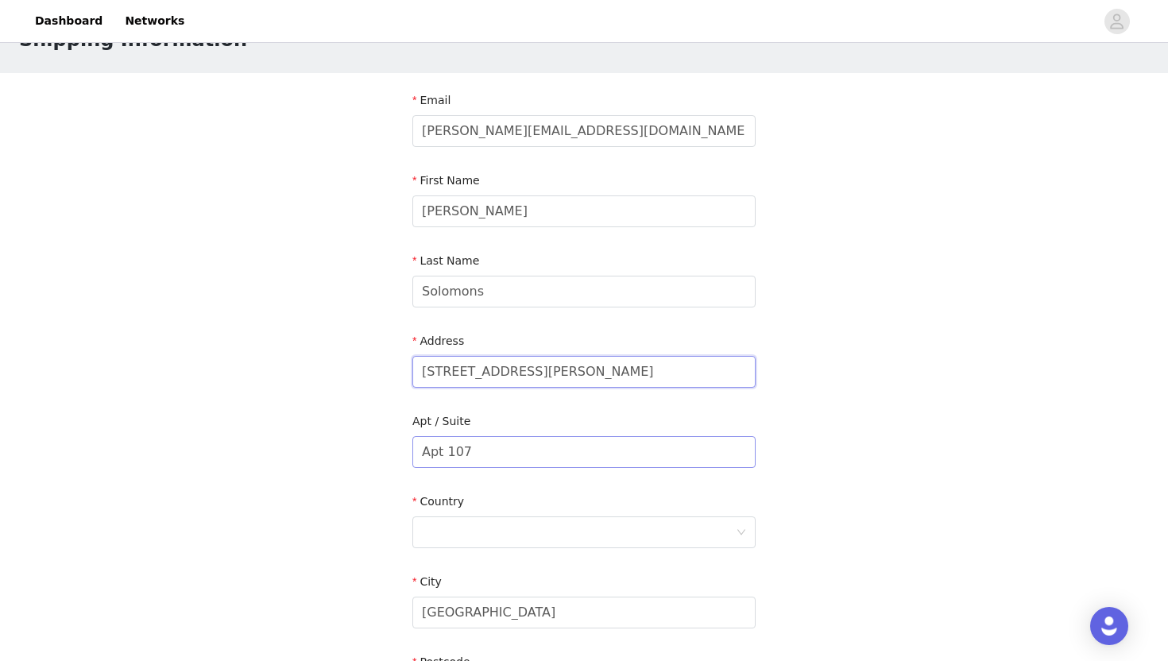
scroll to position [76, 0]
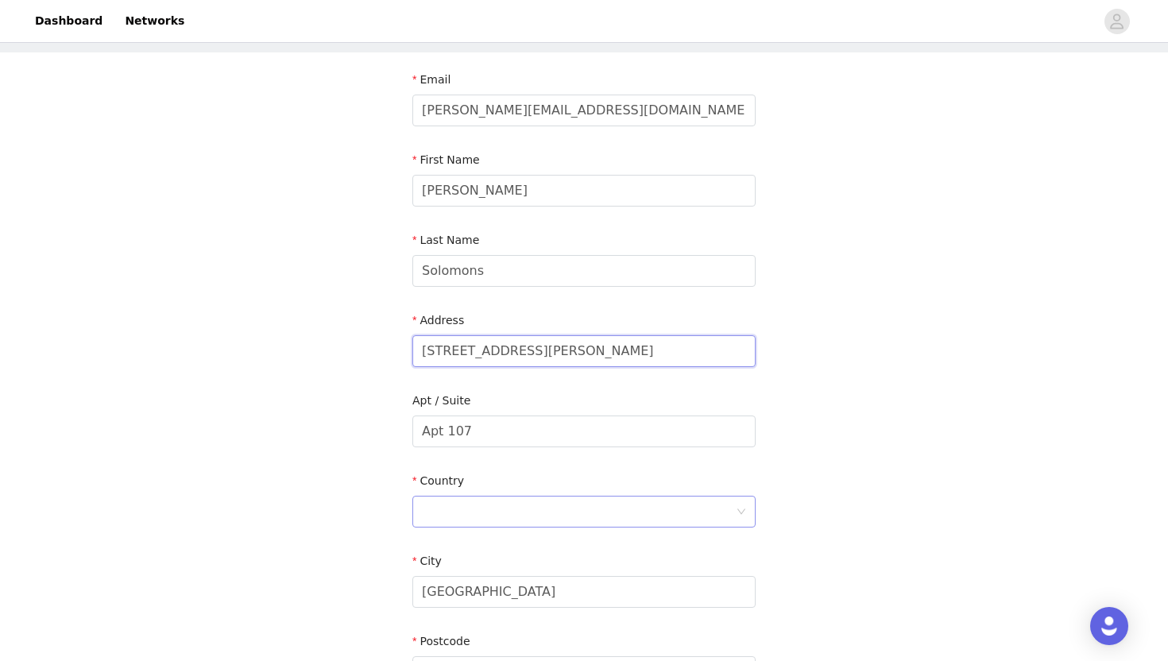
type input "[STREET_ADDRESS][PERSON_NAME]"
click at [513, 512] on div at bounding box center [579, 512] width 314 height 30
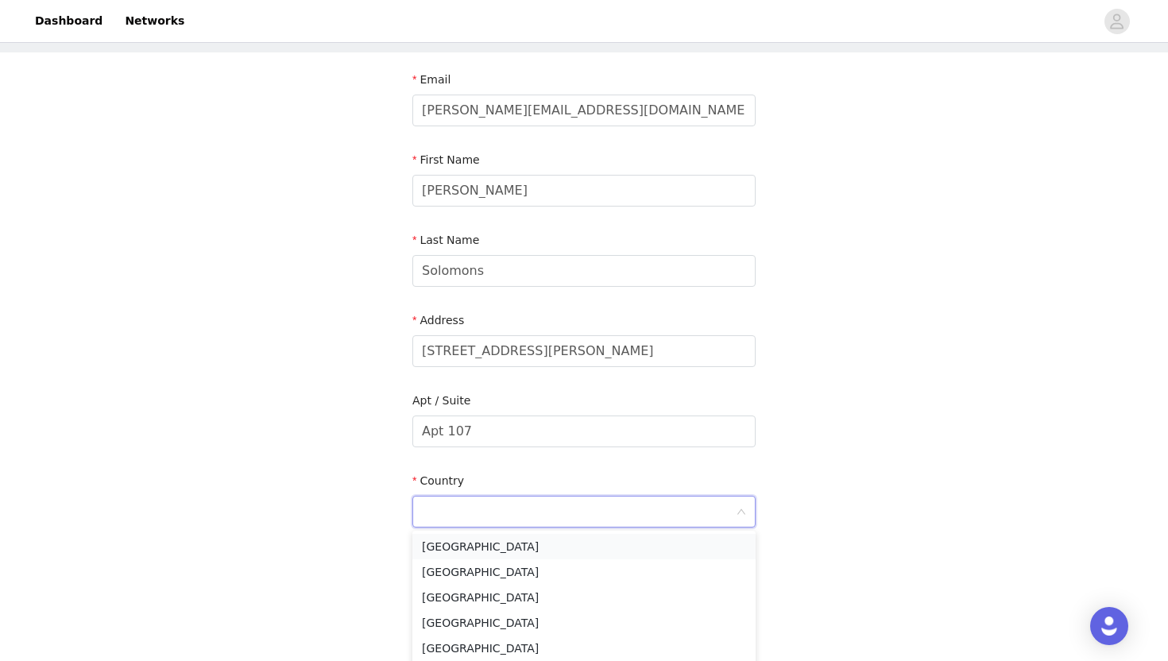
click at [495, 549] on li "[GEOGRAPHIC_DATA]" at bounding box center [584, 546] width 343 height 25
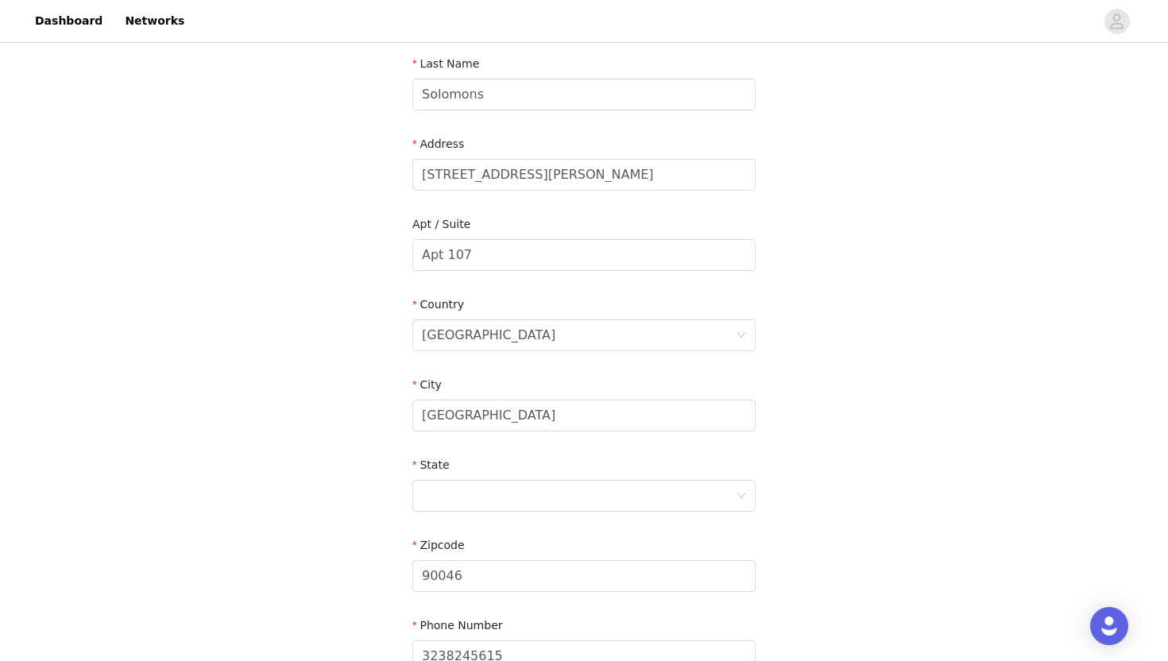
scroll to position [258, 0]
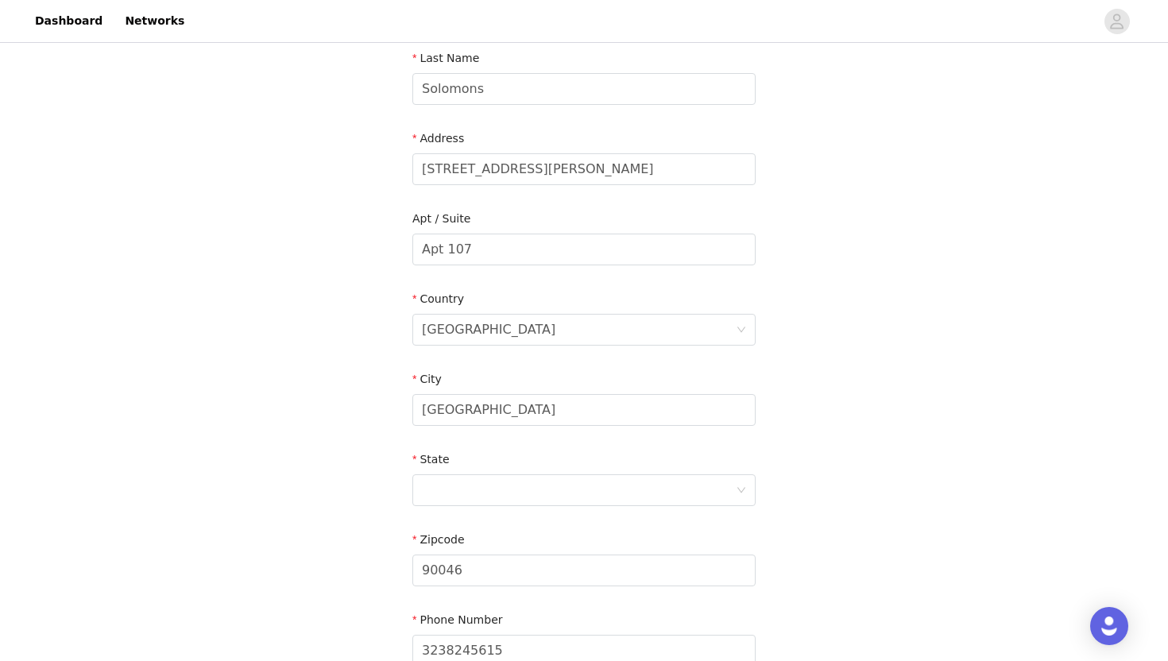
click at [474, 472] on div "State" at bounding box center [584, 462] width 343 height 23
click at [475, 493] on div at bounding box center [579, 490] width 314 height 30
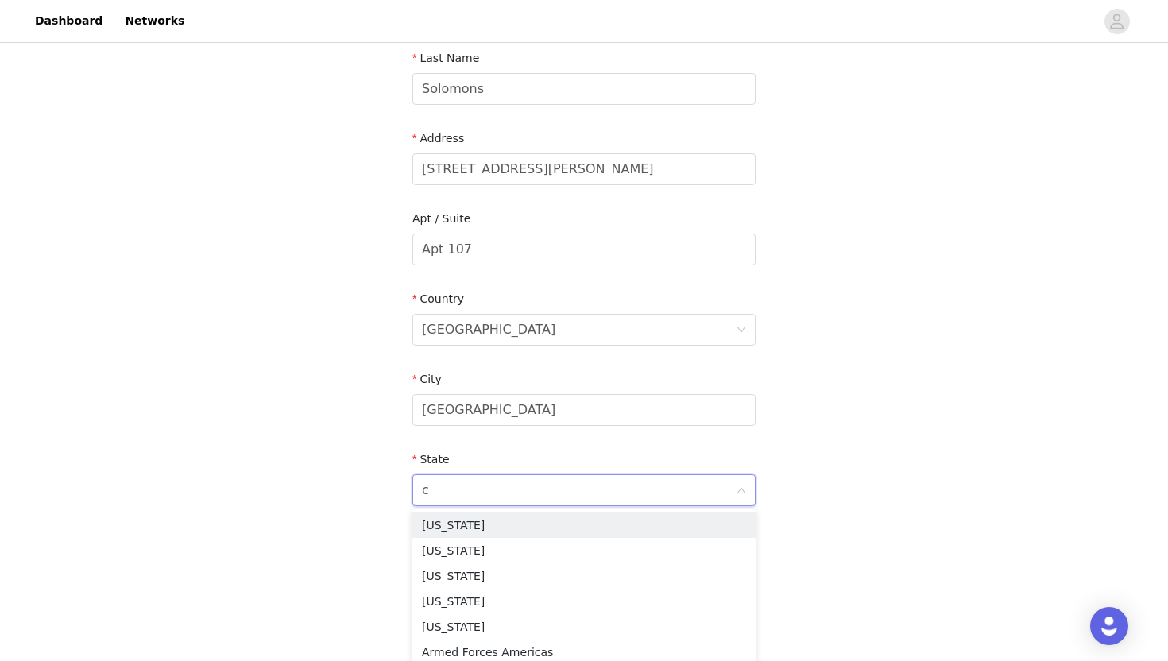
type input "ca"
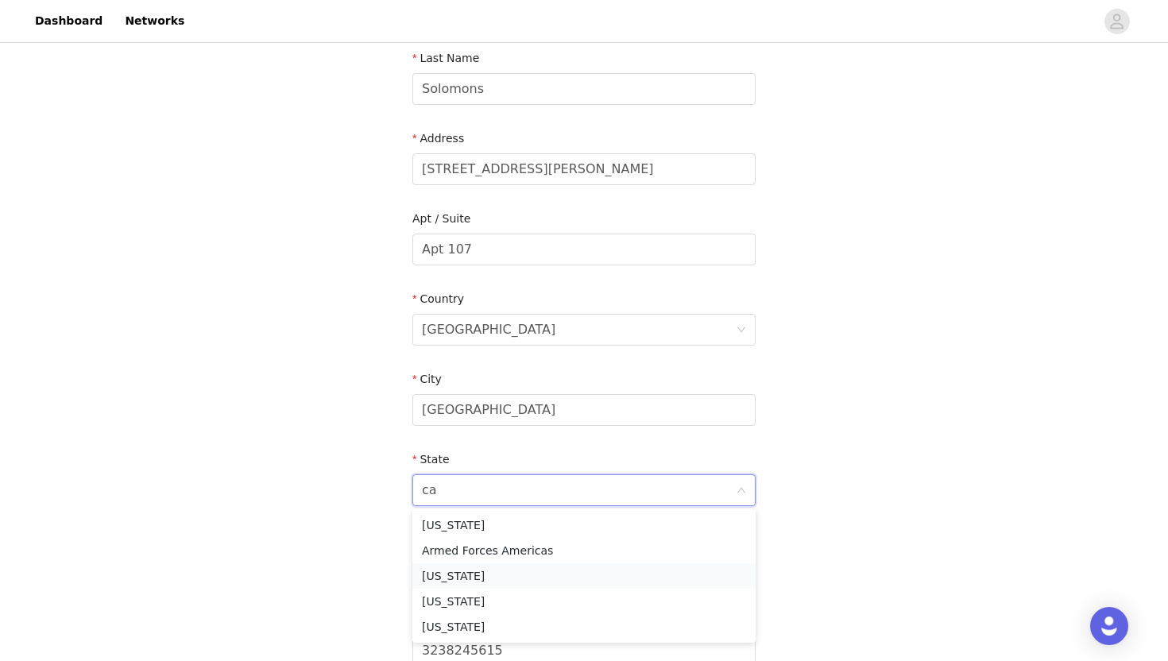
click at [487, 576] on li "[US_STATE]" at bounding box center [584, 576] width 343 height 25
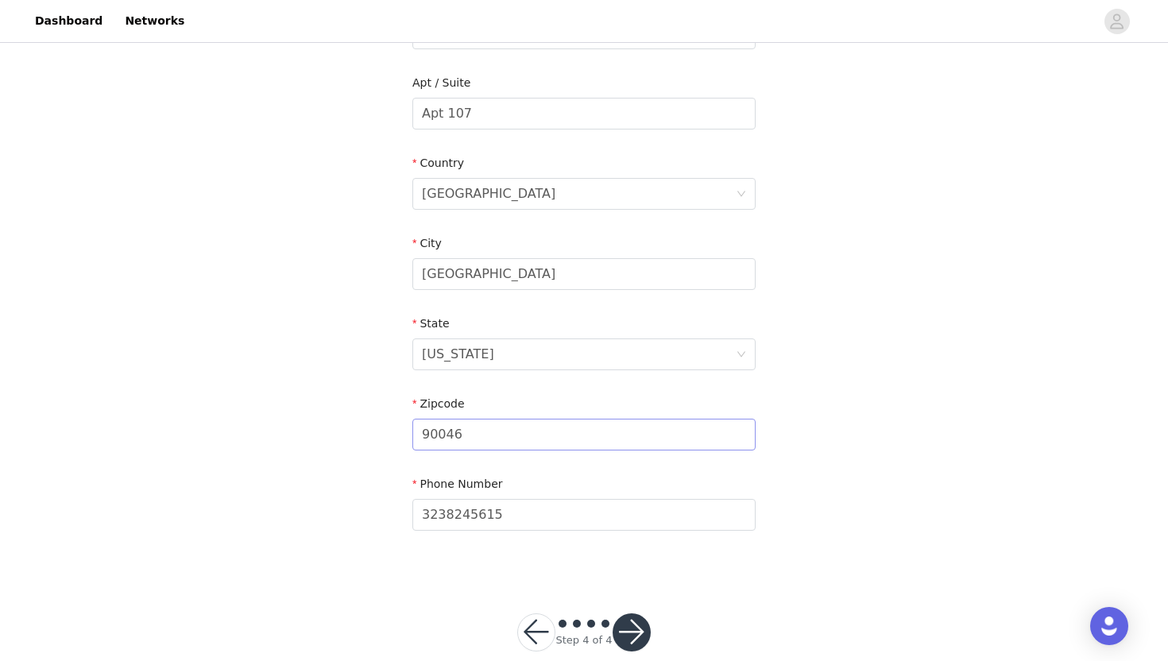
scroll to position [422, 0]
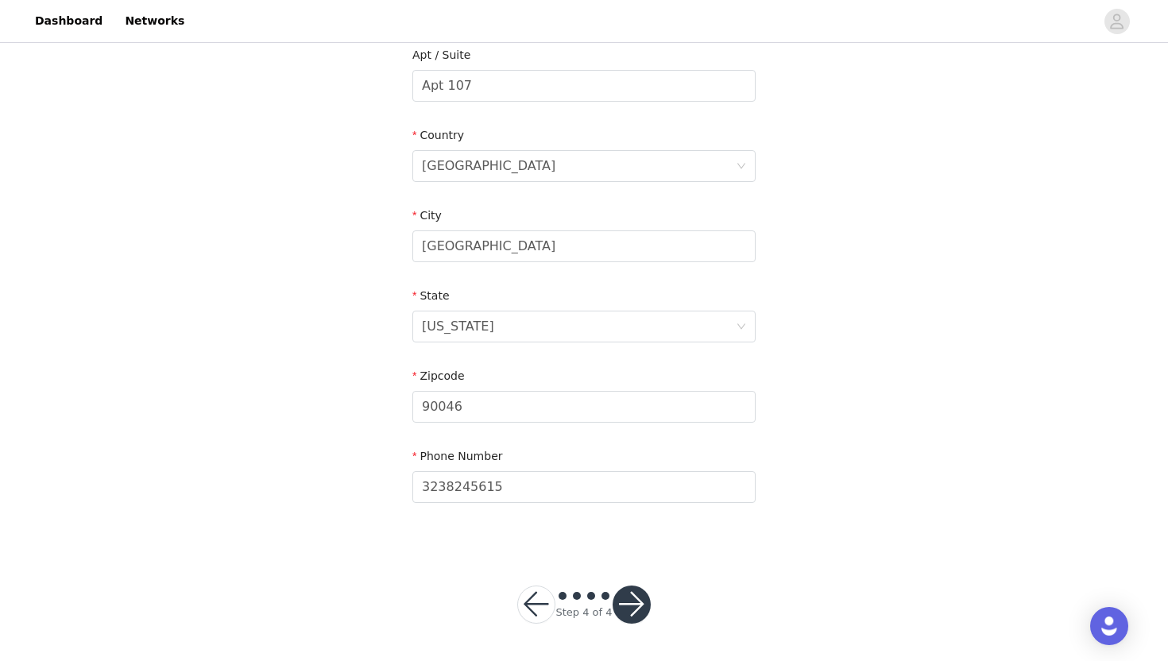
click at [637, 609] on button "button" at bounding box center [632, 605] width 38 height 38
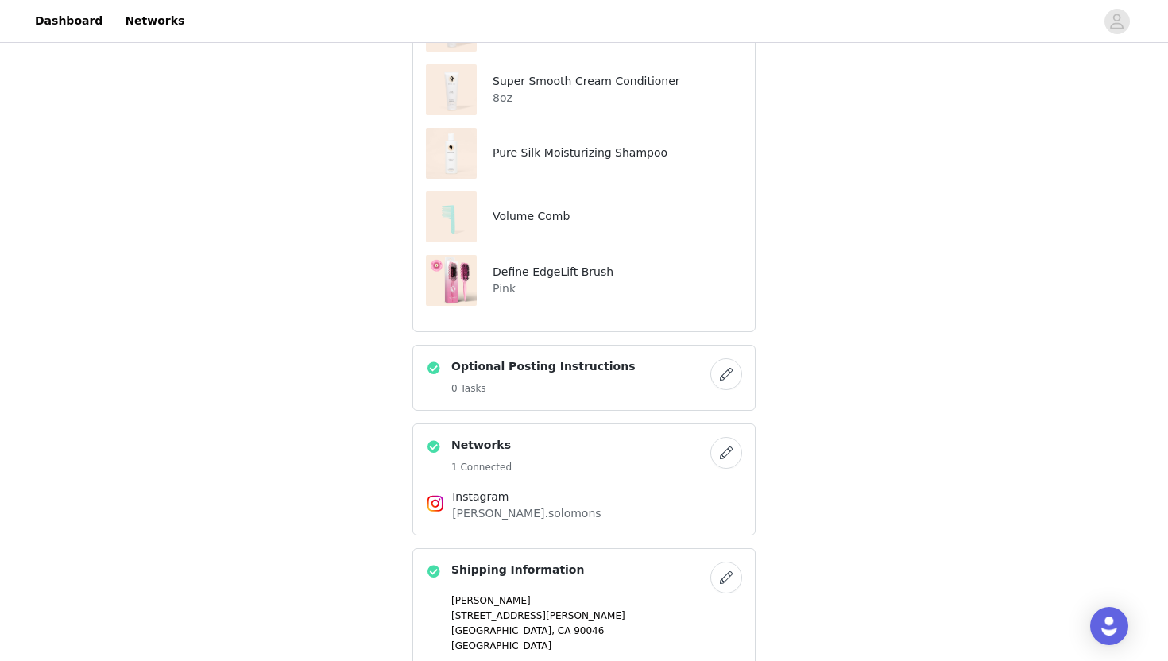
scroll to position [579, 0]
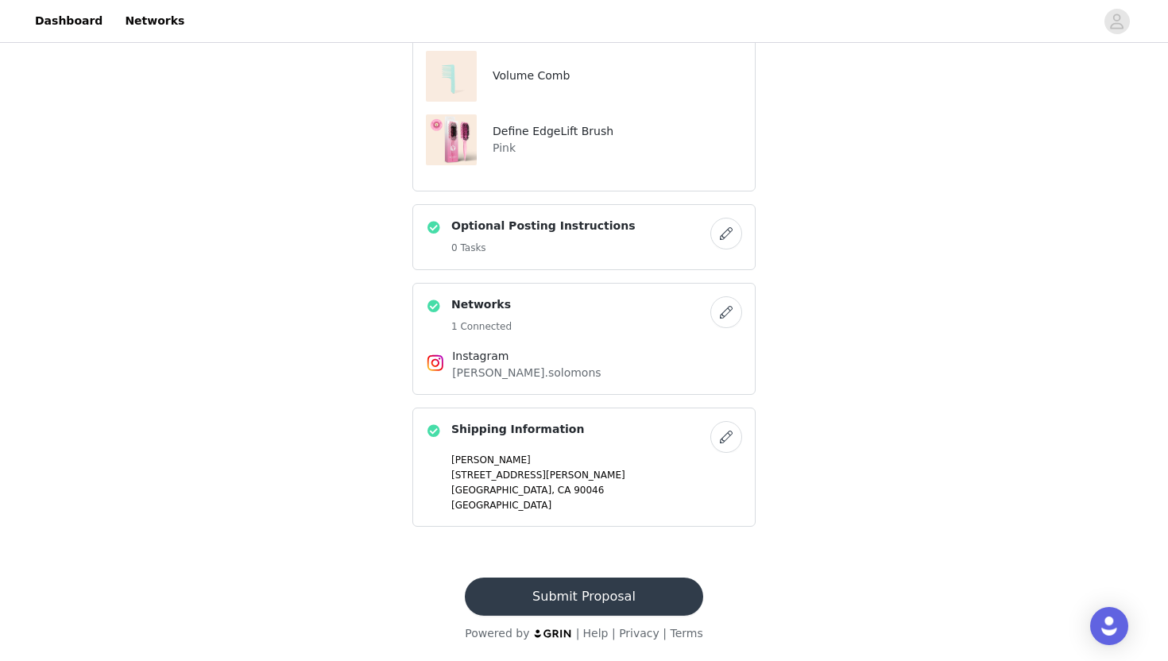
click at [595, 605] on button "Submit Proposal" at bounding box center [584, 597] width 238 height 38
